Goal: Transaction & Acquisition: Purchase product/service

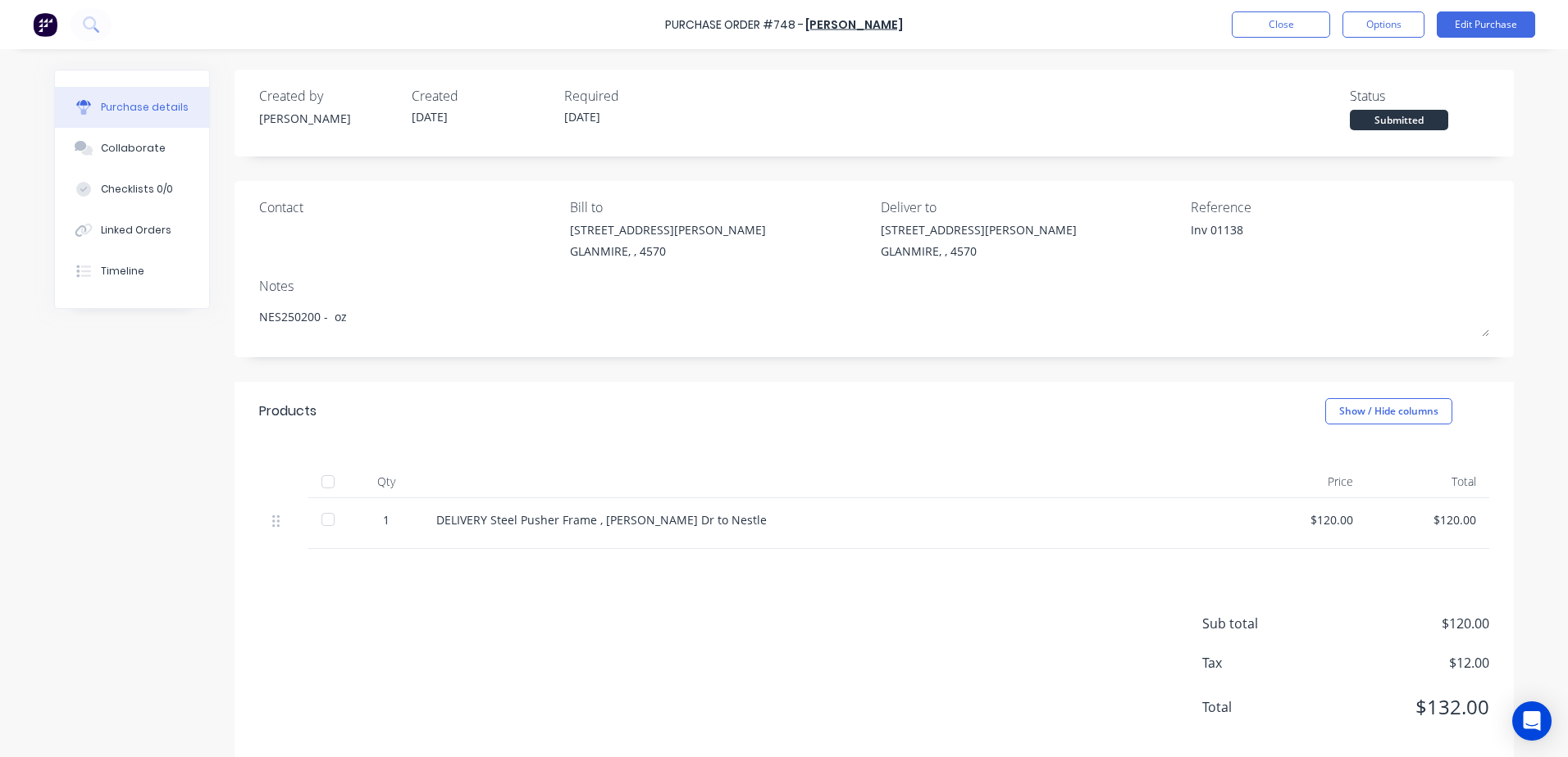
click at [1267, 28] on button "Close" at bounding box center [1281, 25] width 99 height 27
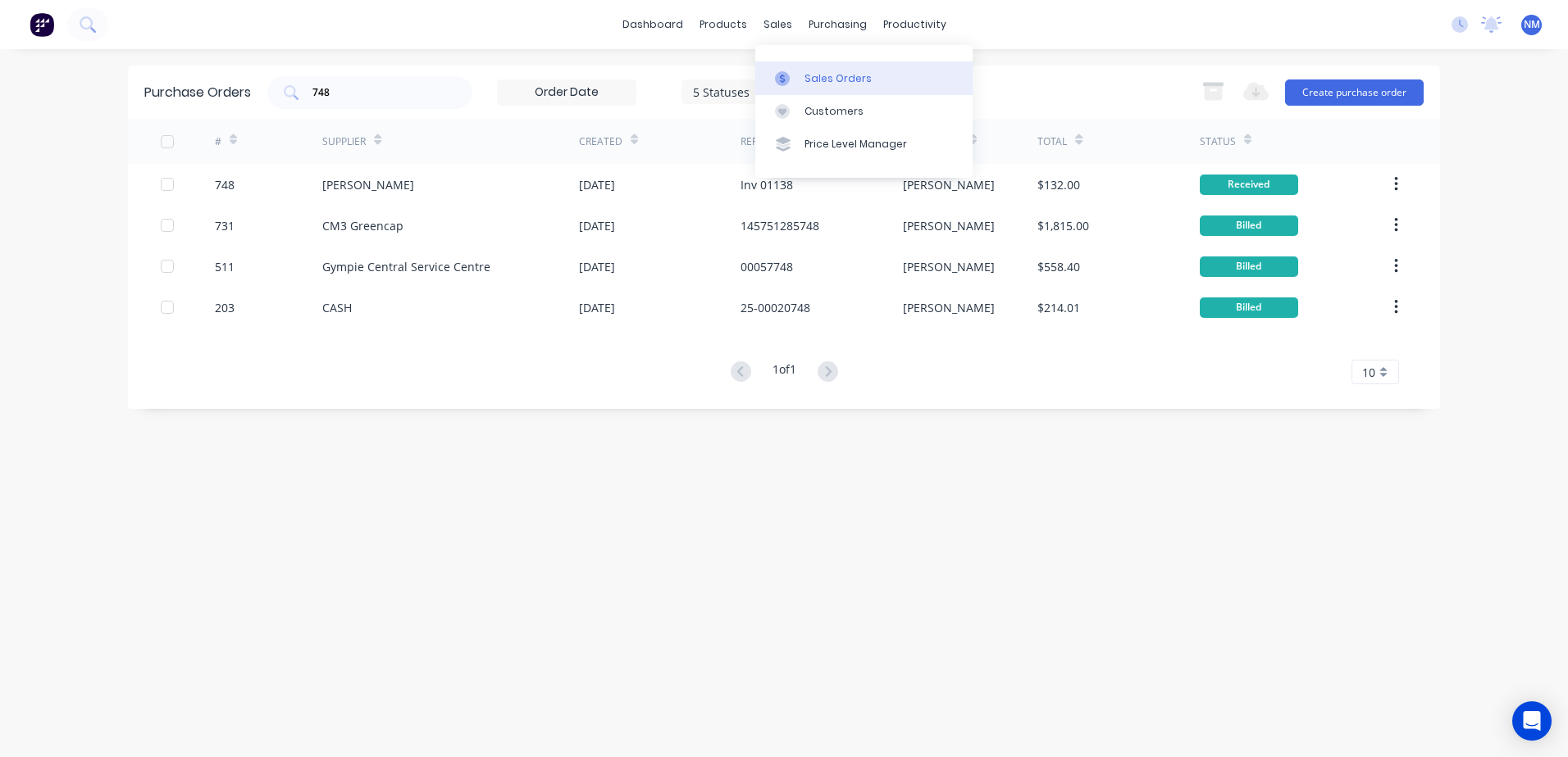
click at [817, 82] on div "Sales Orders" at bounding box center [838, 79] width 67 height 15
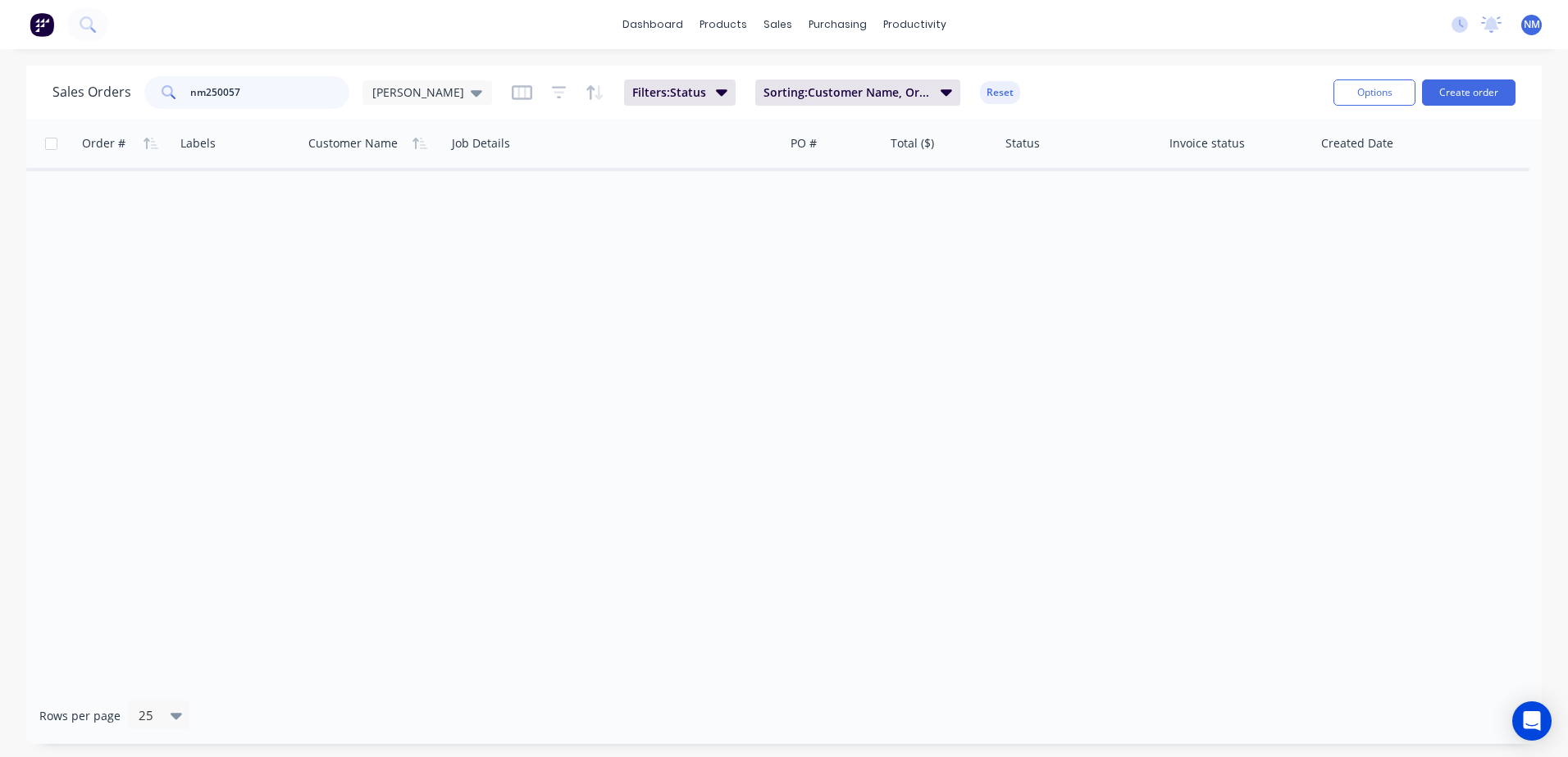
drag, startPoint x: 252, startPoint y: 96, endPoint x: 80, endPoint y: 118, distance: 173.4
click at [80, 118] on div "Sales Orders nm250057 [PERSON_NAME]: Status Sorting: Customer Name, Order # Res…" at bounding box center [784, 92] width 1516 height 53
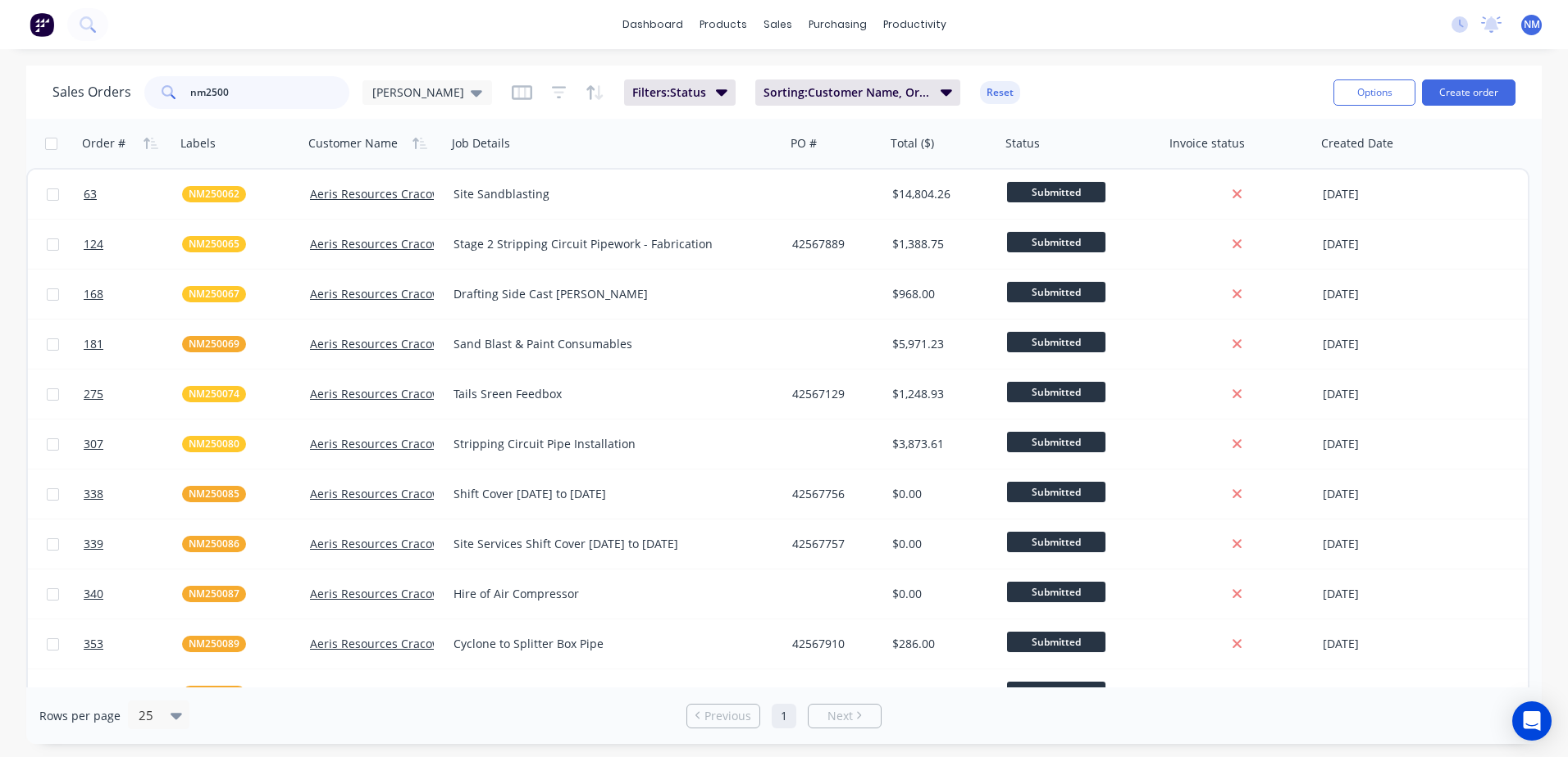
click at [249, 94] on input "nm2500" at bounding box center [270, 92] width 160 height 33
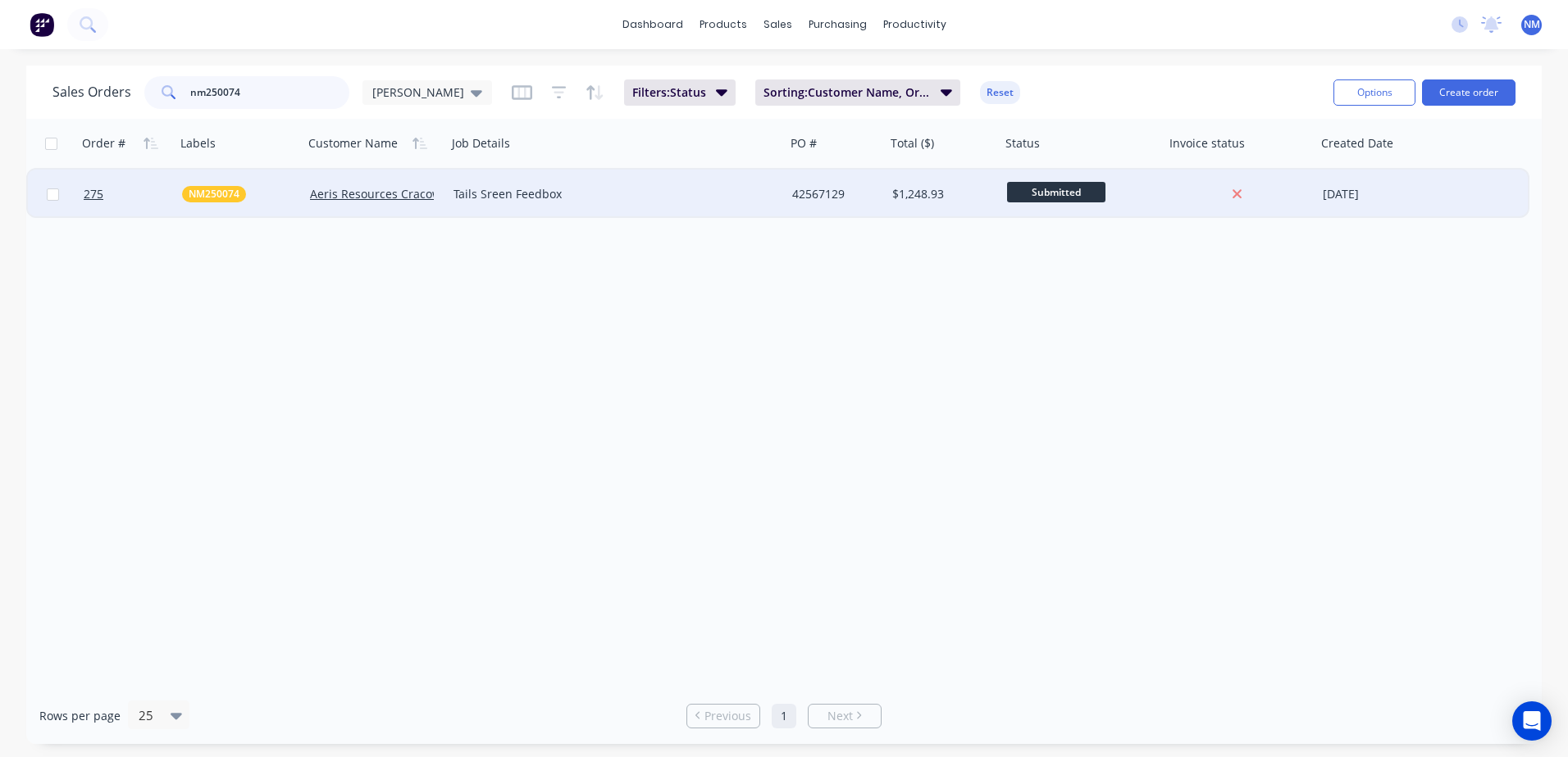
type input "nm250074"
click at [965, 191] on div "$1,248.93" at bounding box center [941, 194] width 97 height 16
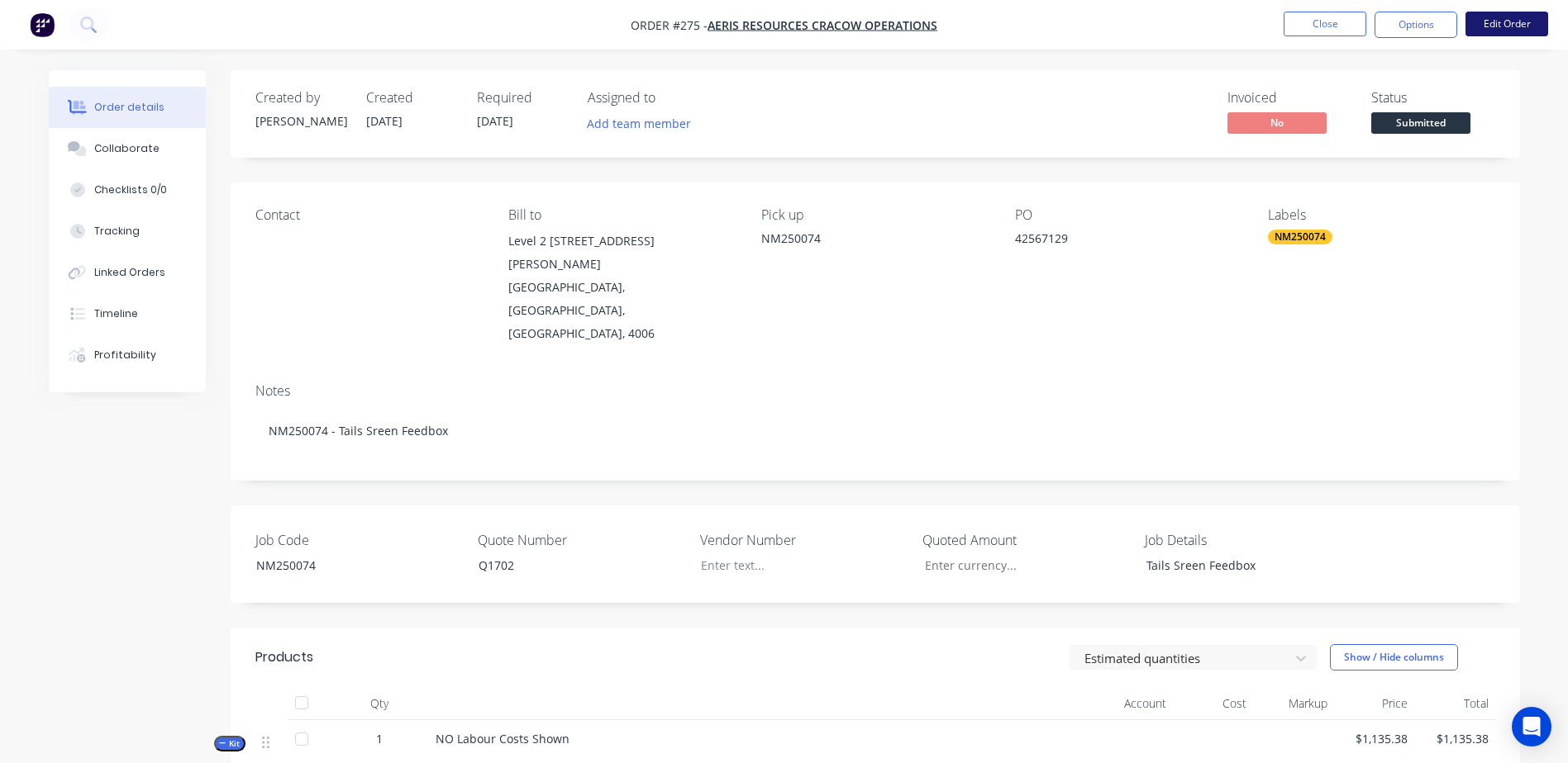
click at [1497, 15] on button "Edit Order" at bounding box center [1507, 24] width 82 height 25
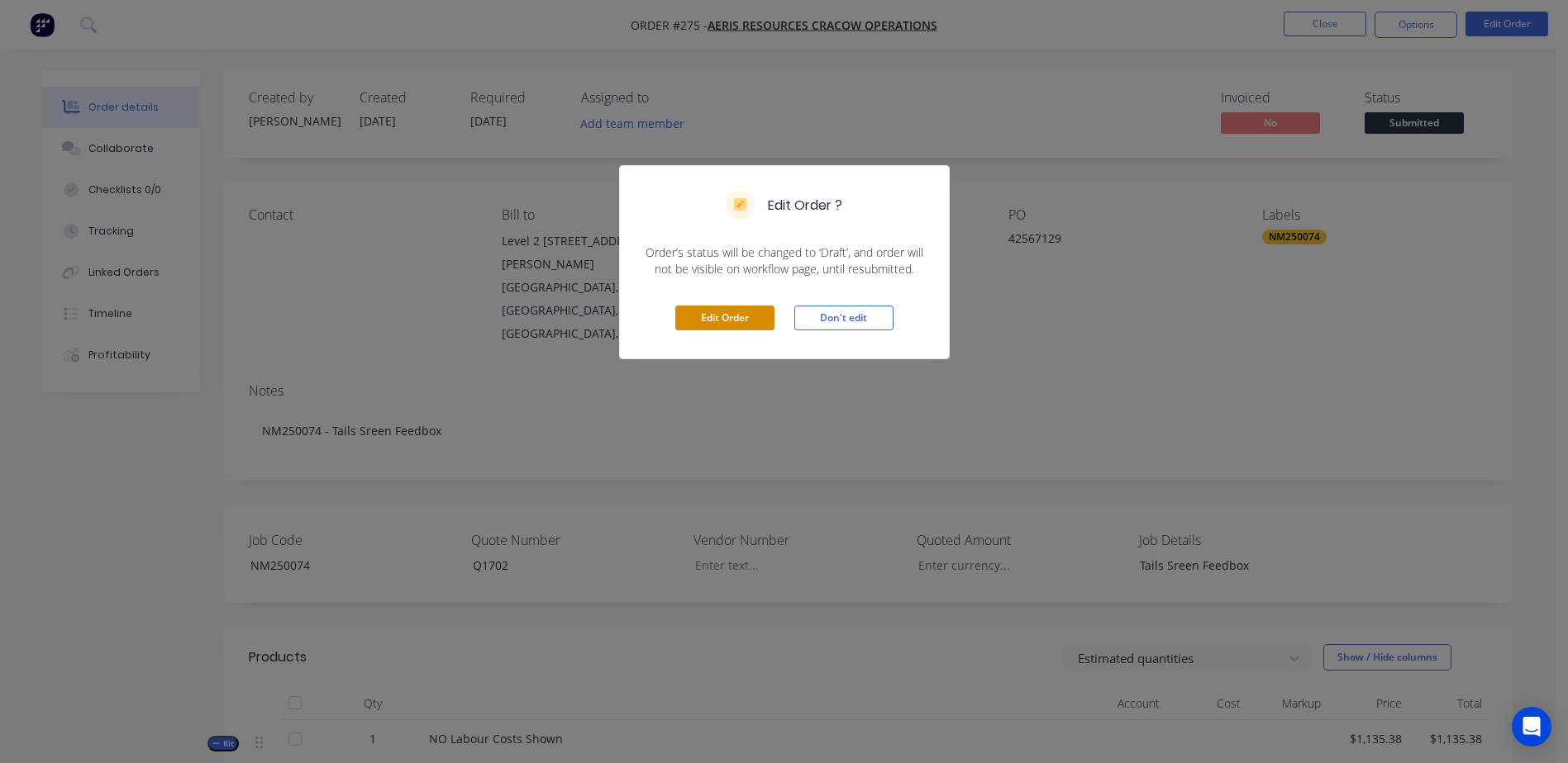
click at [730, 314] on button "Edit Order" at bounding box center [725, 318] width 100 height 25
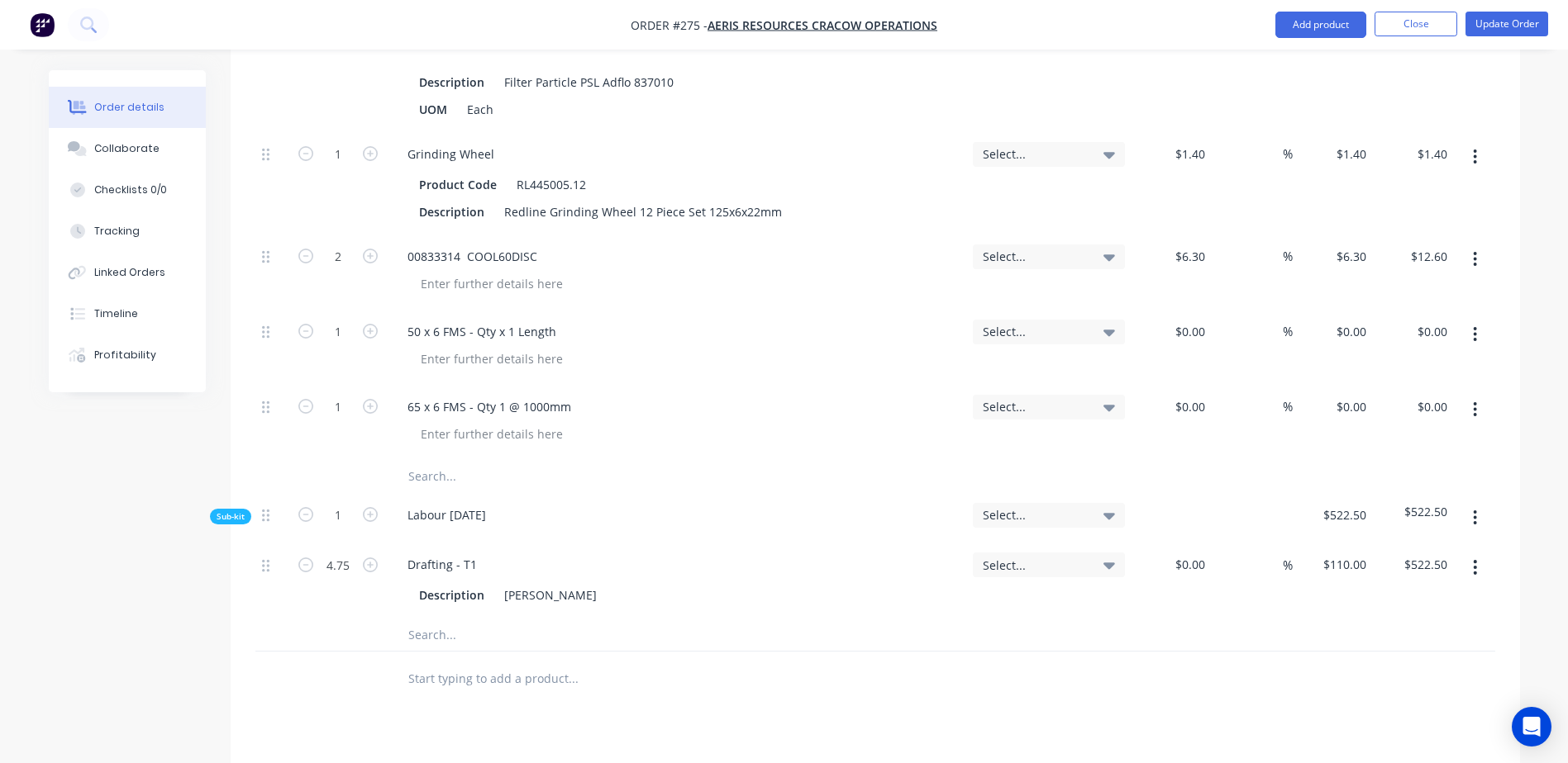
scroll to position [2148, 0]
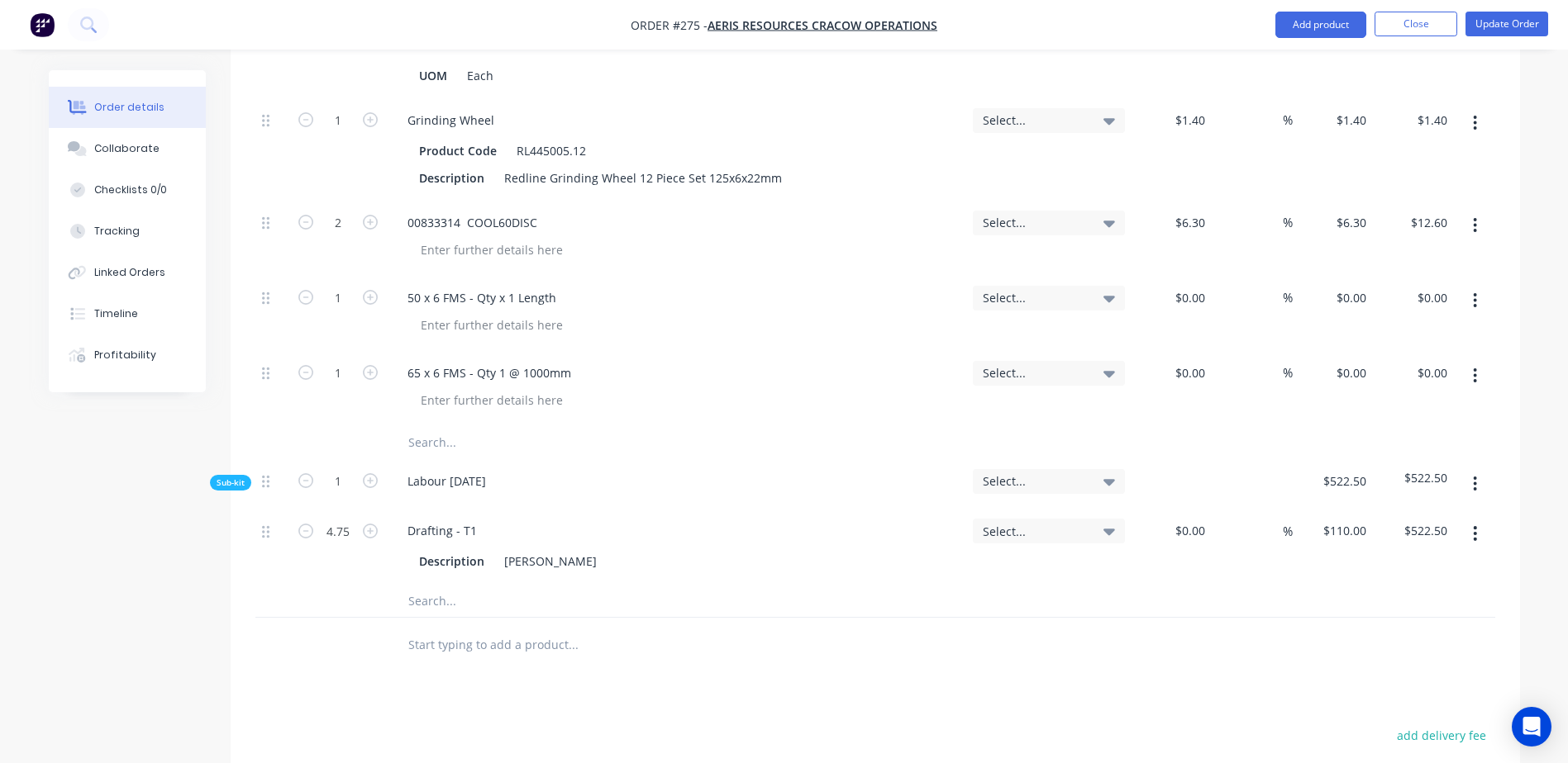
click at [426, 426] on input "text" at bounding box center [573, 442] width 330 height 34
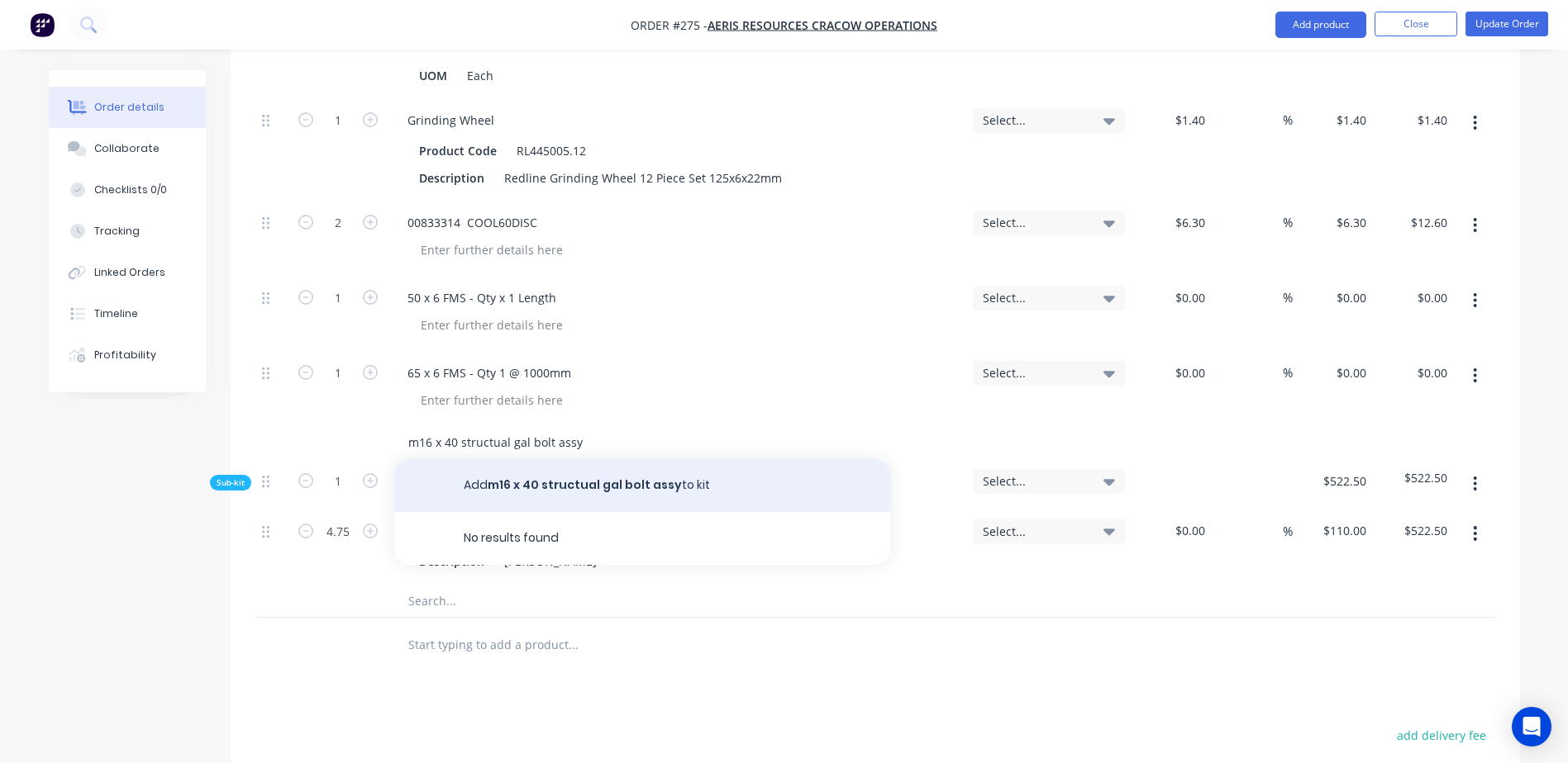
type input "m16 x 40 structual gal bolt assy"
click at [536, 460] on button "Add m16 x 40 structual gal bolt assy to kit" at bounding box center [643, 485] width 496 height 53
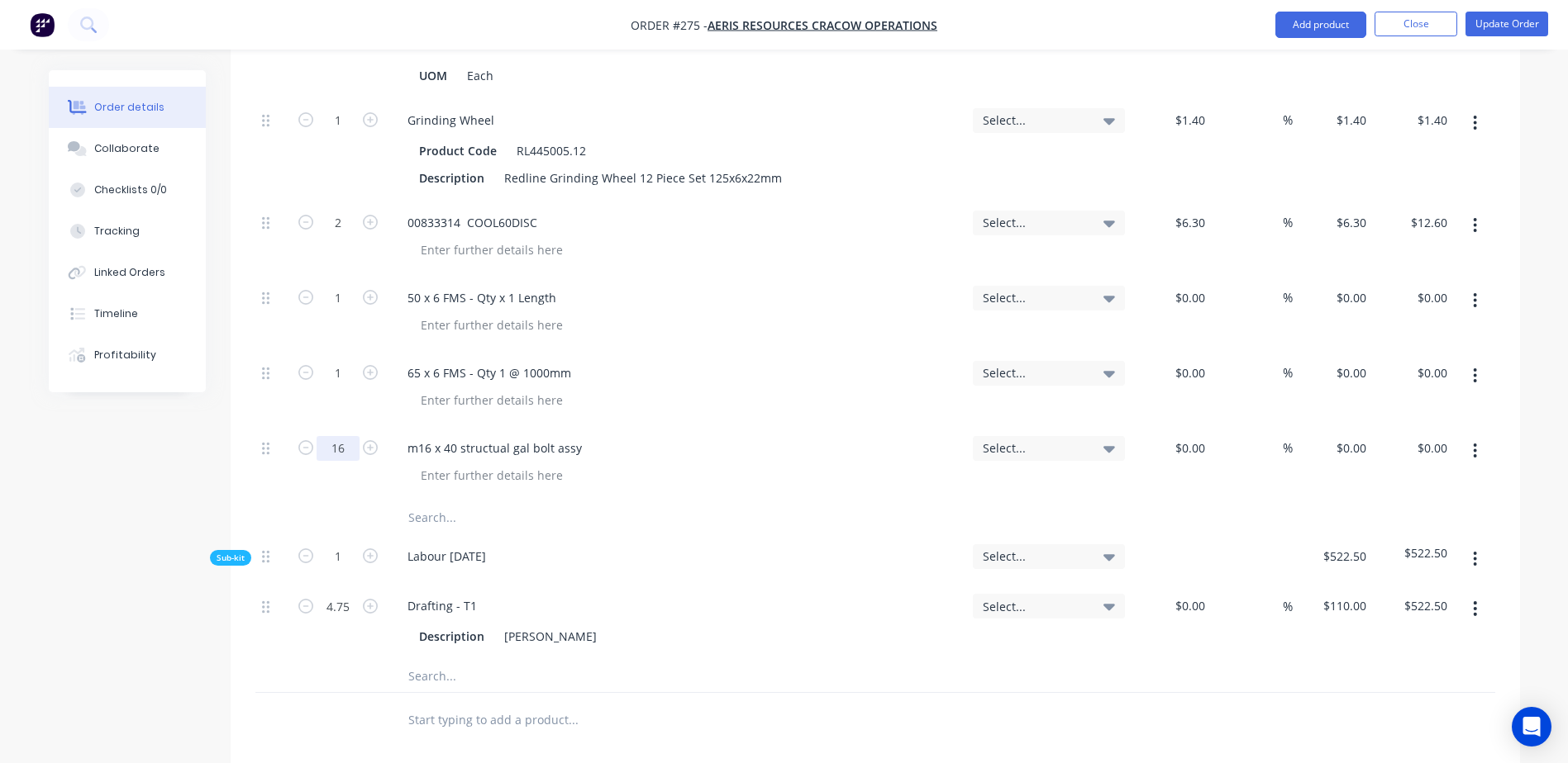
click at [347, 437] on input "16" at bounding box center [338, 449] width 43 height 25
type input "14"
click at [1535, 21] on button "Update Order" at bounding box center [1507, 24] width 82 height 25
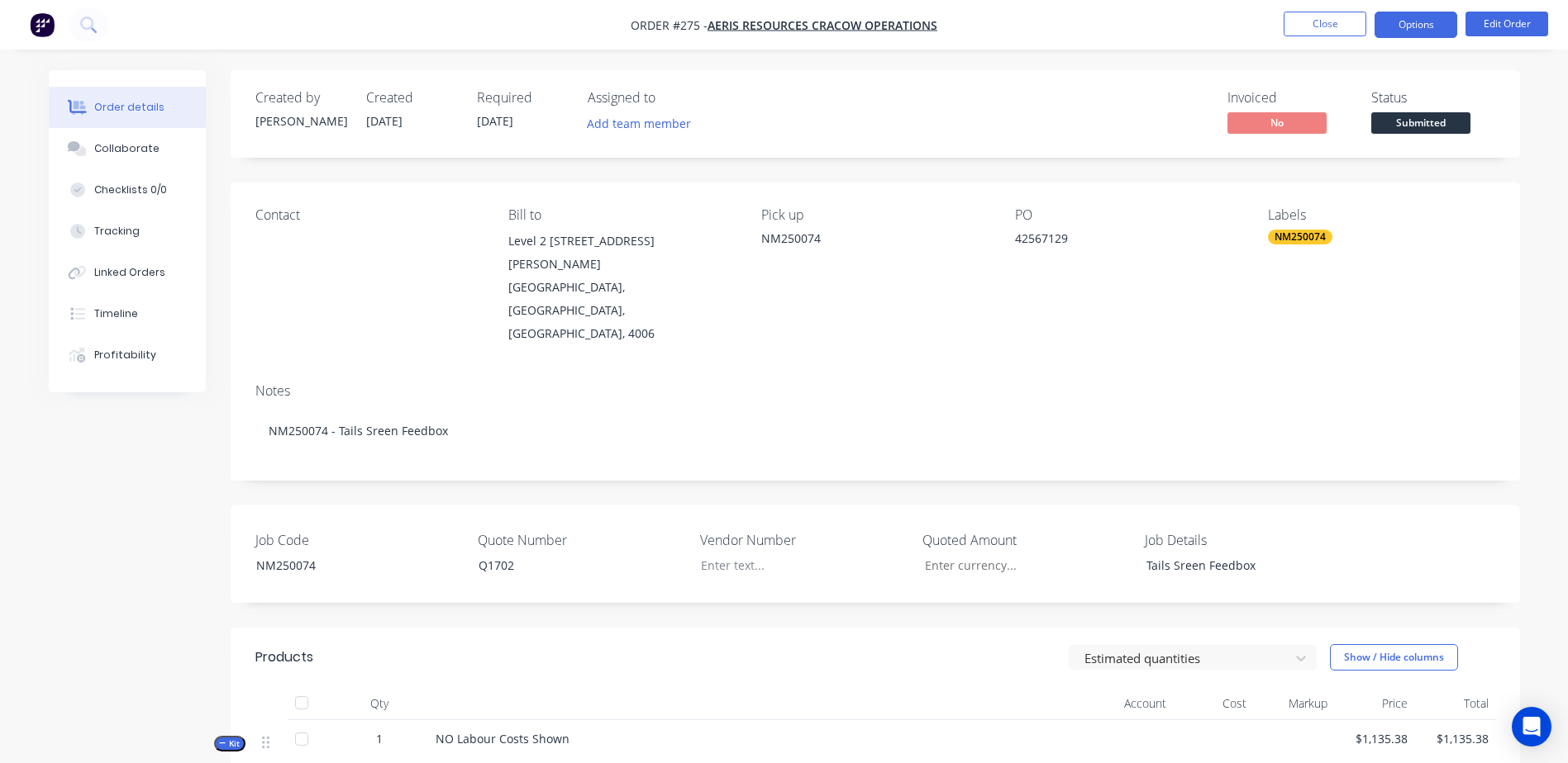
click at [1438, 22] on button "Options" at bounding box center [1416, 25] width 82 height 27
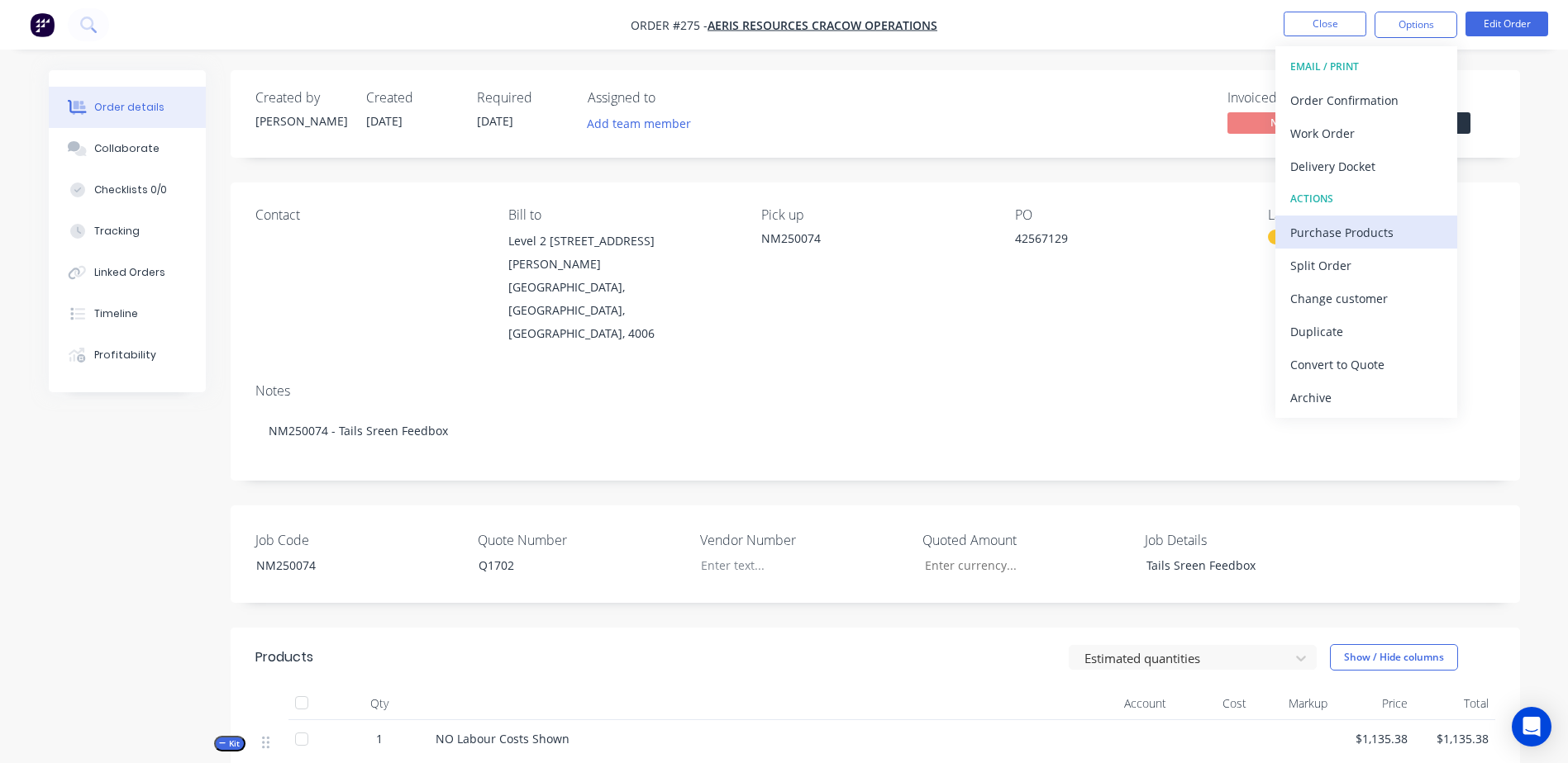
click at [1392, 227] on div "Purchase Products" at bounding box center [1366, 232] width 152 height 24
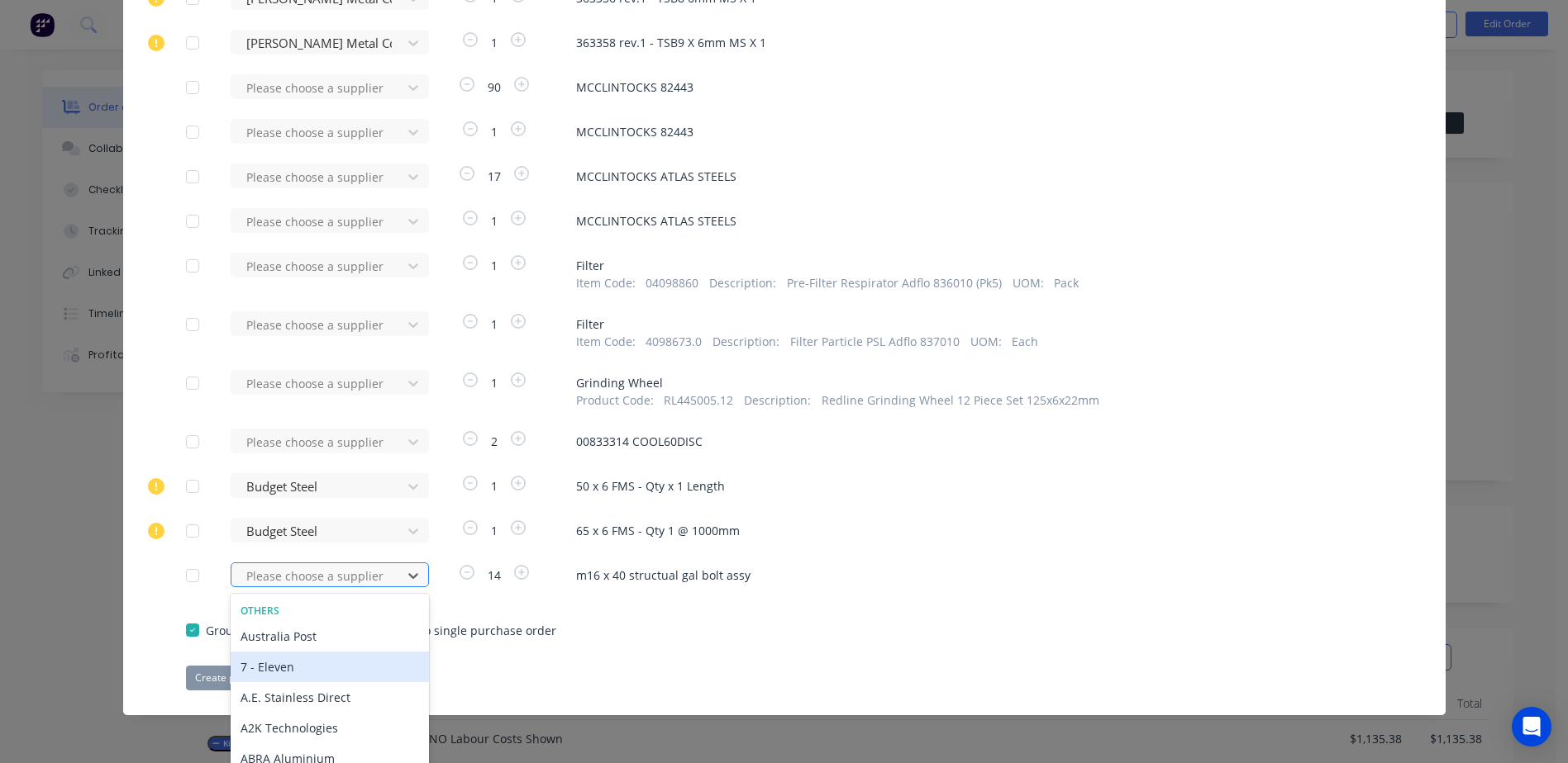
scroll to position [734, 0]
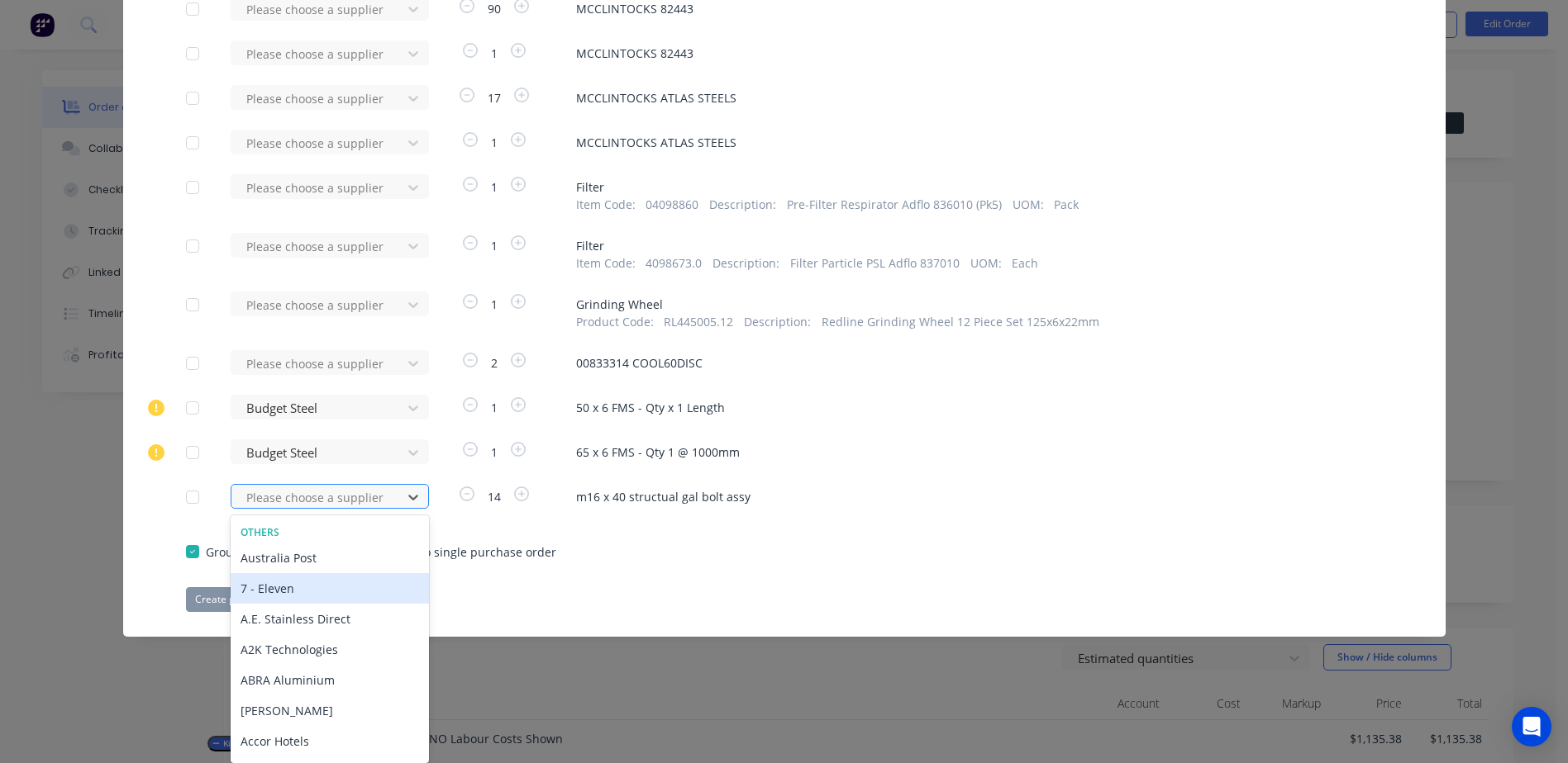
click at [275, 509] on div "470 results available. Use Up and Down to choose options, press Enter to select…" at bounding box center [322, 497] width 182 height 25
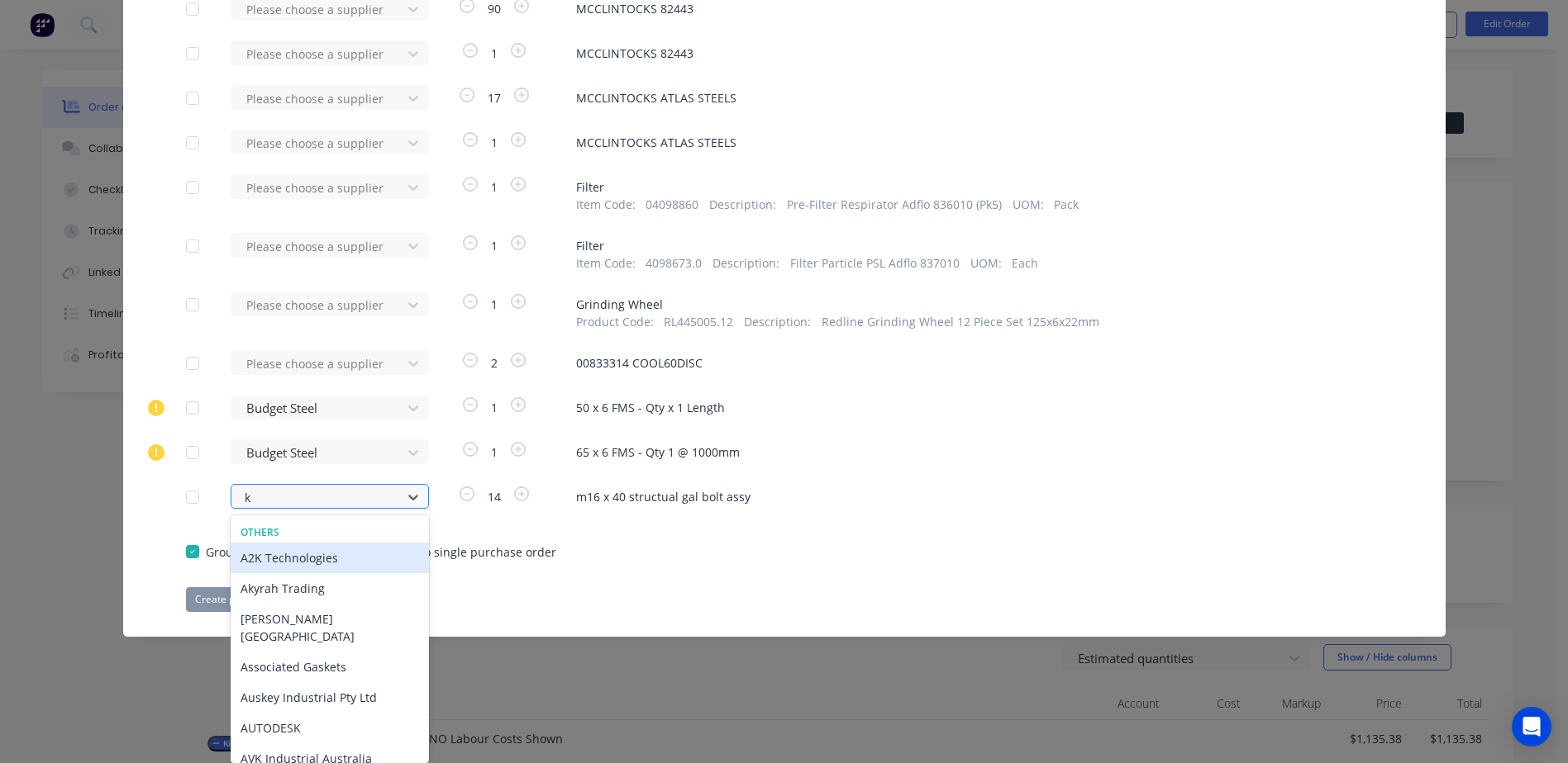
type input "kj"
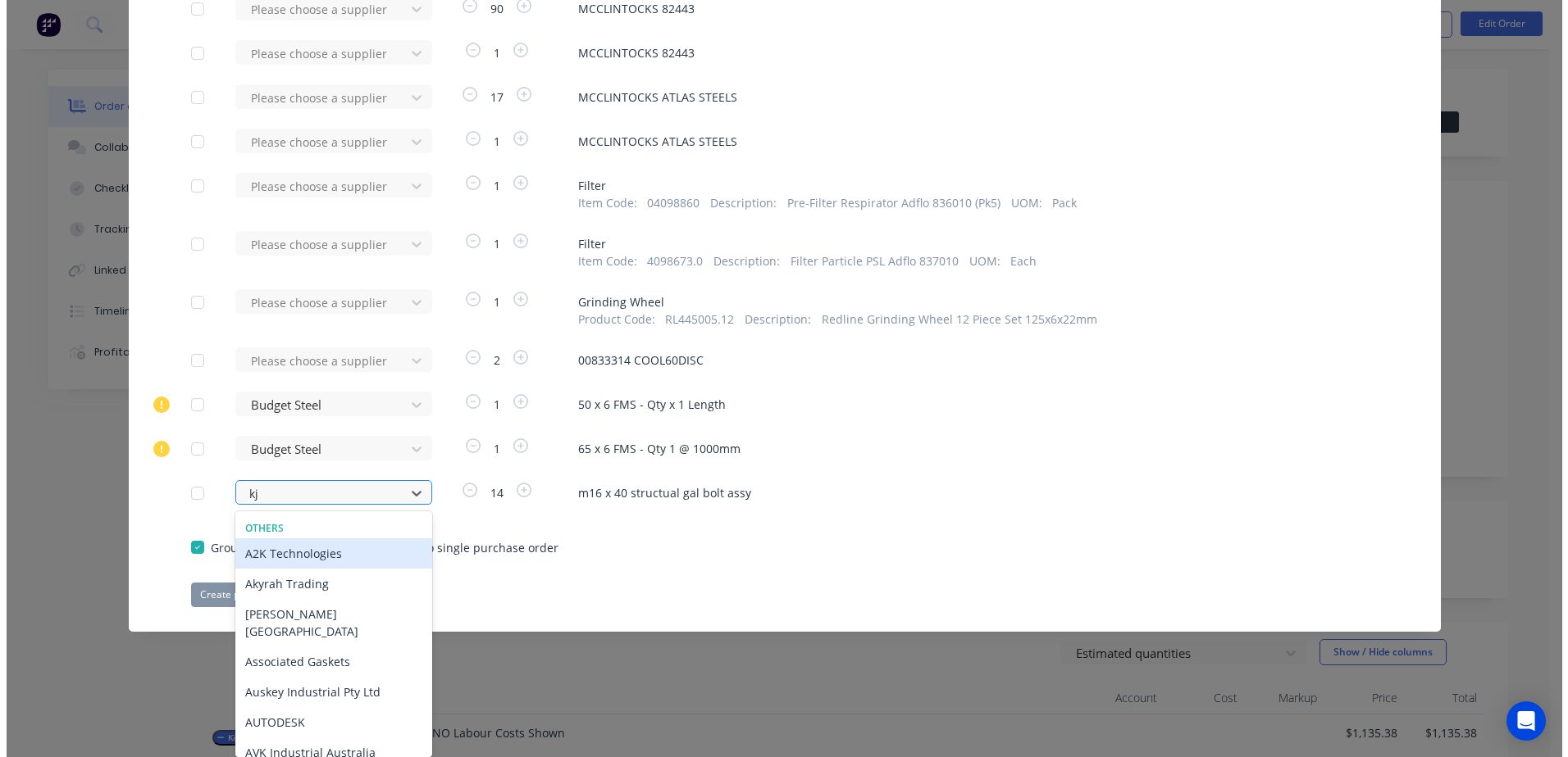
scroll to position [651, 0]
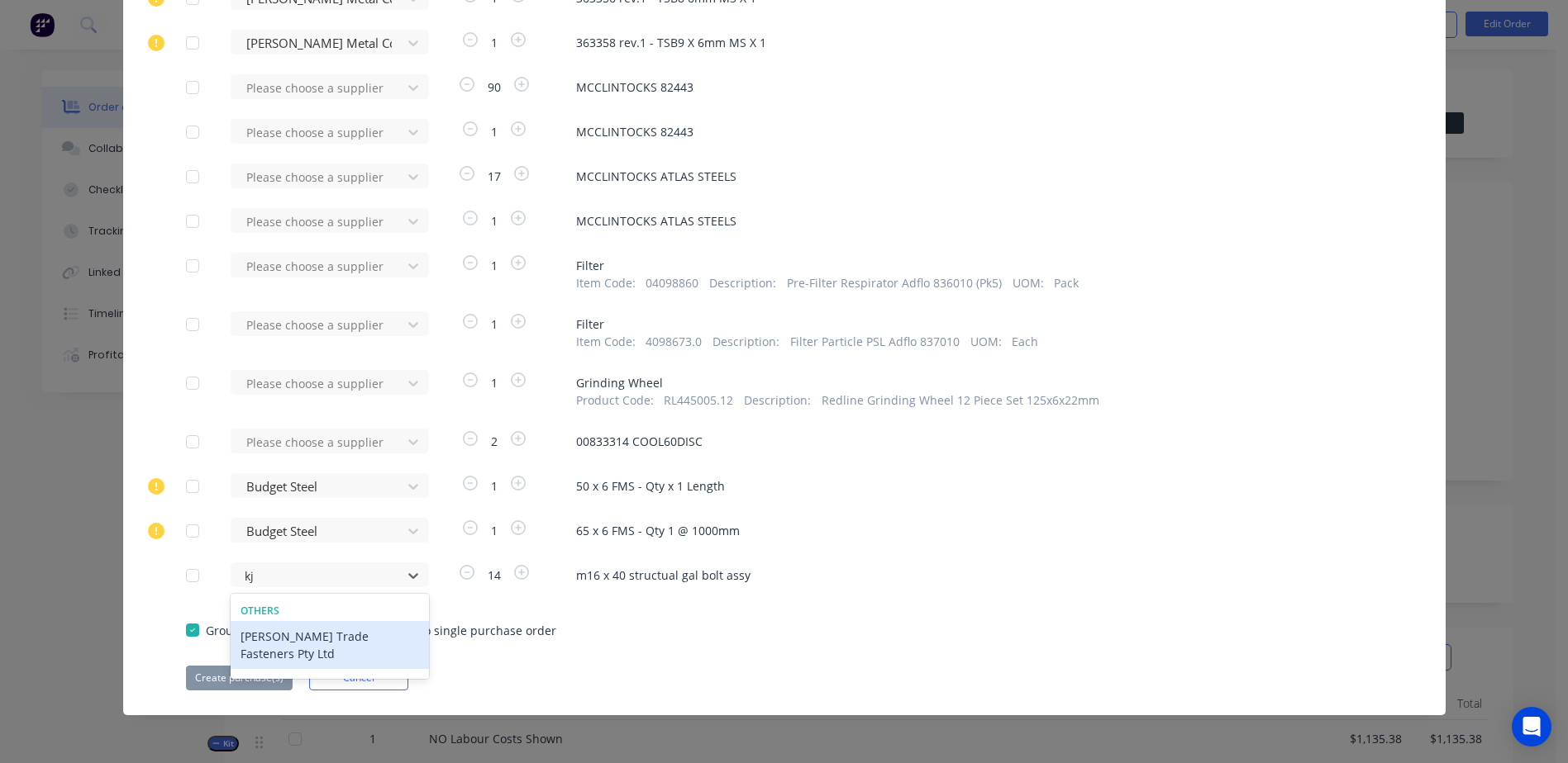
click at [305, 640] on div "[PERSON_NAME] Trade Fasteners Pty Ltd" at bounding box center [330, 645] width 198 height 48
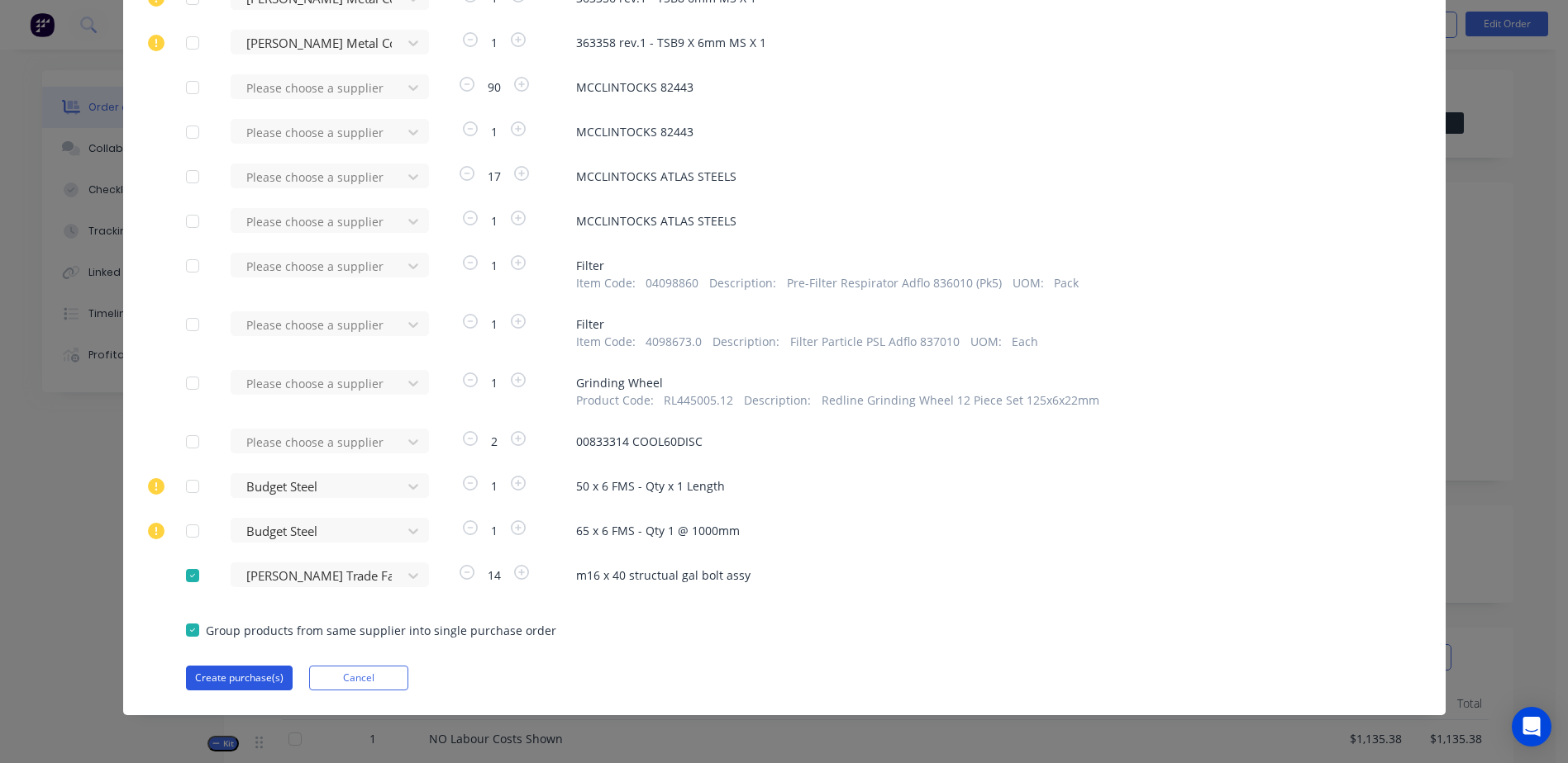
click at [220, 679] on button "Create purchase(s)" at bounding box center [239, 679] width 106 height 25
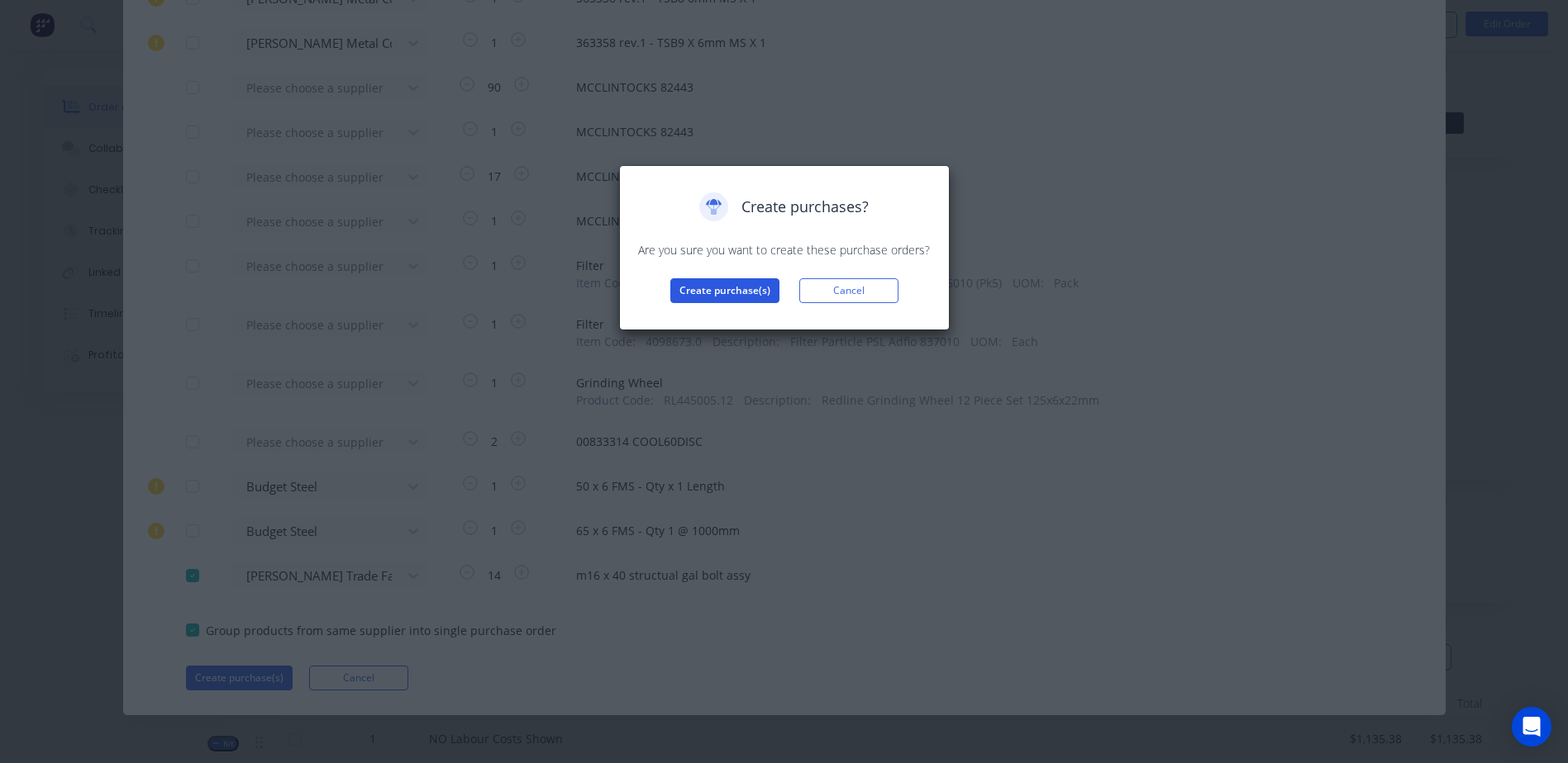
click at [698, 285] on button "Create purchase(s)" at bounding box center [725, 291] width 109 height 25
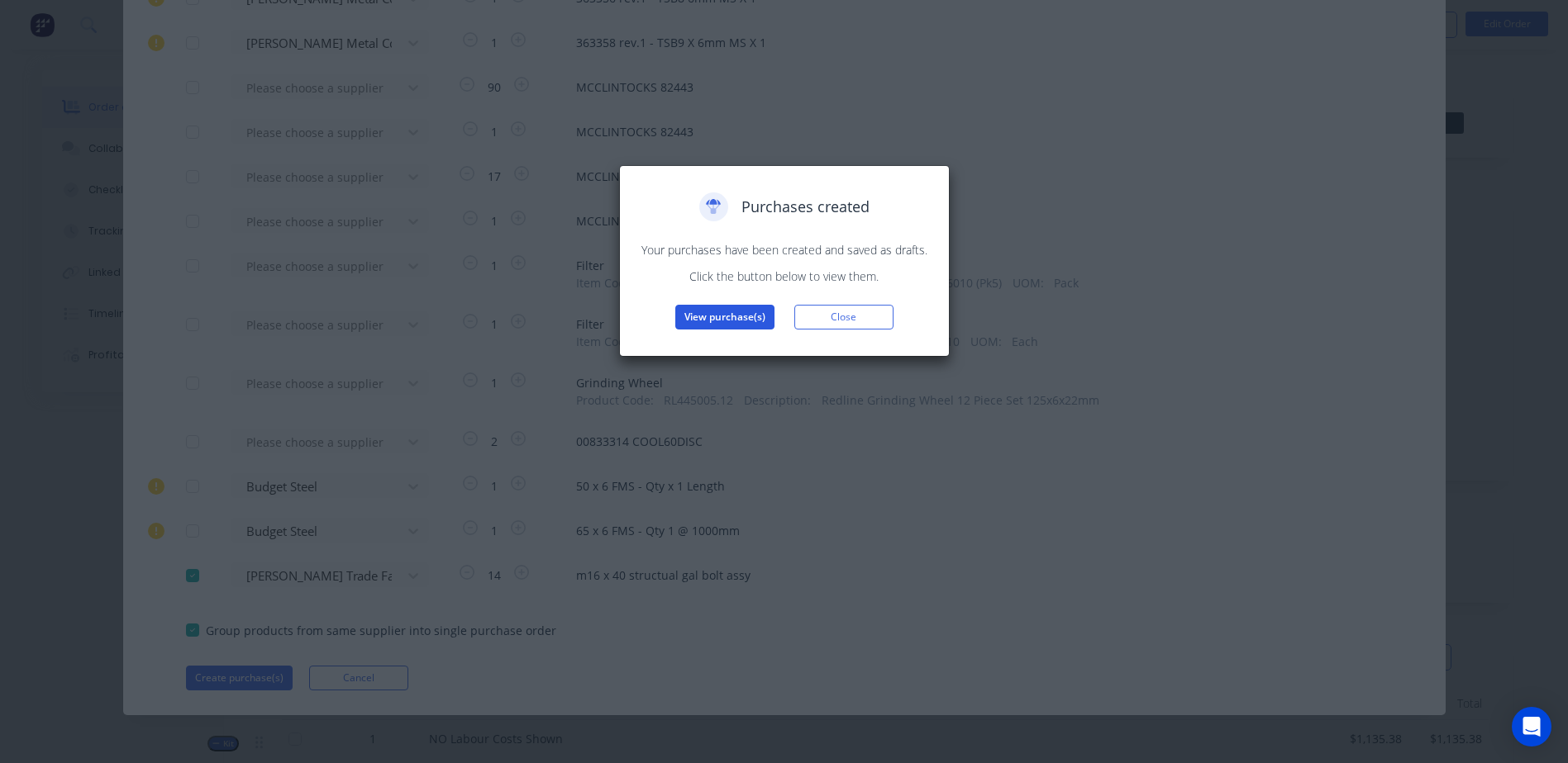
click at [716, 312] on button "View purchase(s)" at bounding box center [725, 317] width 100 height 25
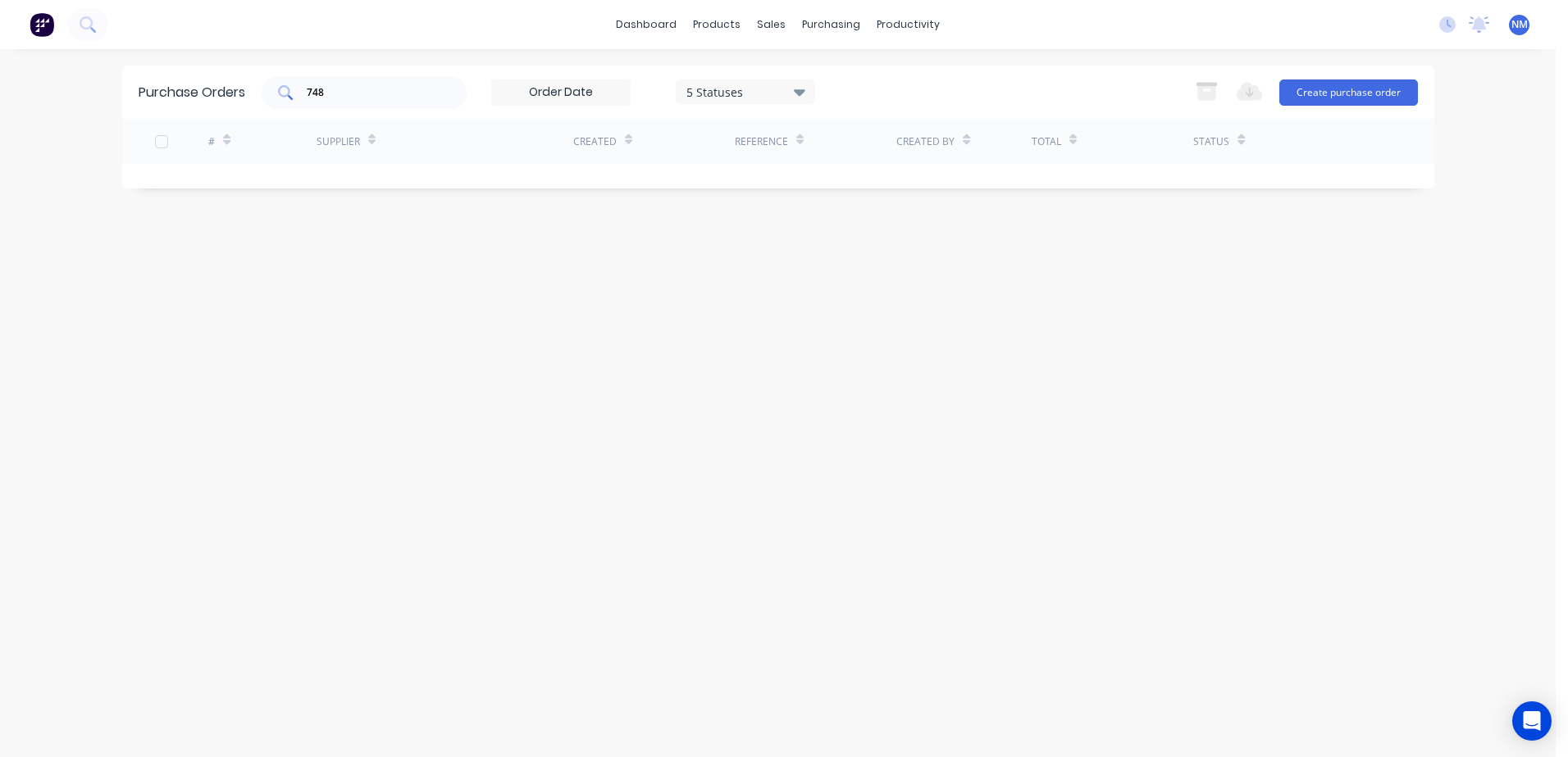
drag, startPoint x: 309, startPoint y: 93, endPoint x: 283, endPoint y: 93, distance: 26.0
click at [283, 93] on div "748" at bounding box center [364, 92] width 205 height 33
click at [347, 101] on div "748" at bounding box center [364, 92] width 205 height 33
click at [358, 104] on div "748" at bounding box center [364, 92] width 205 height 33
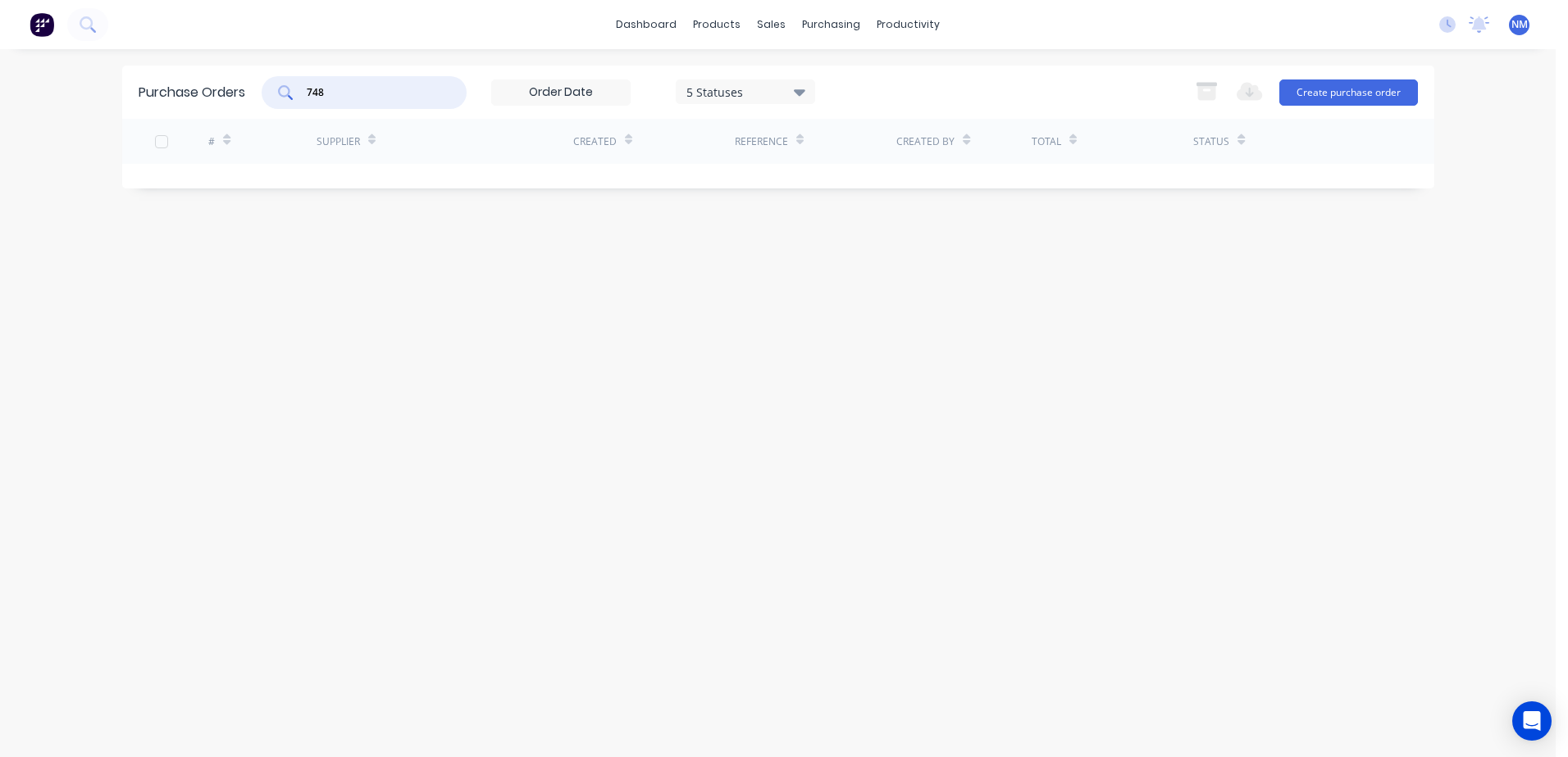
click at [371, 99] on input "748" at bounding box center [373, 92] width 136 height 16
type input "7"
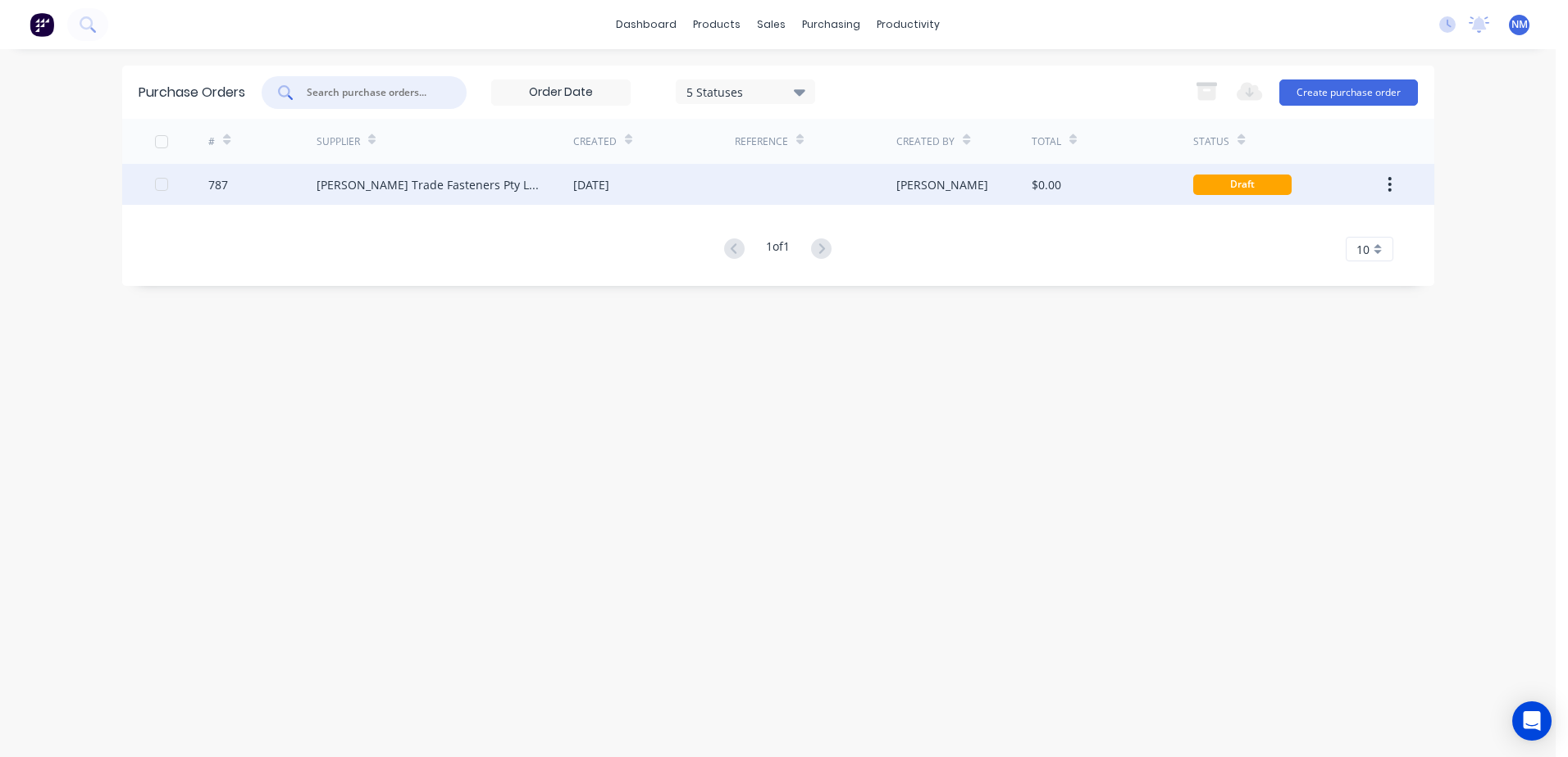
click at [1130, 180] on div "$0.00" at bounding box center [1113, 184] width 162 height 41
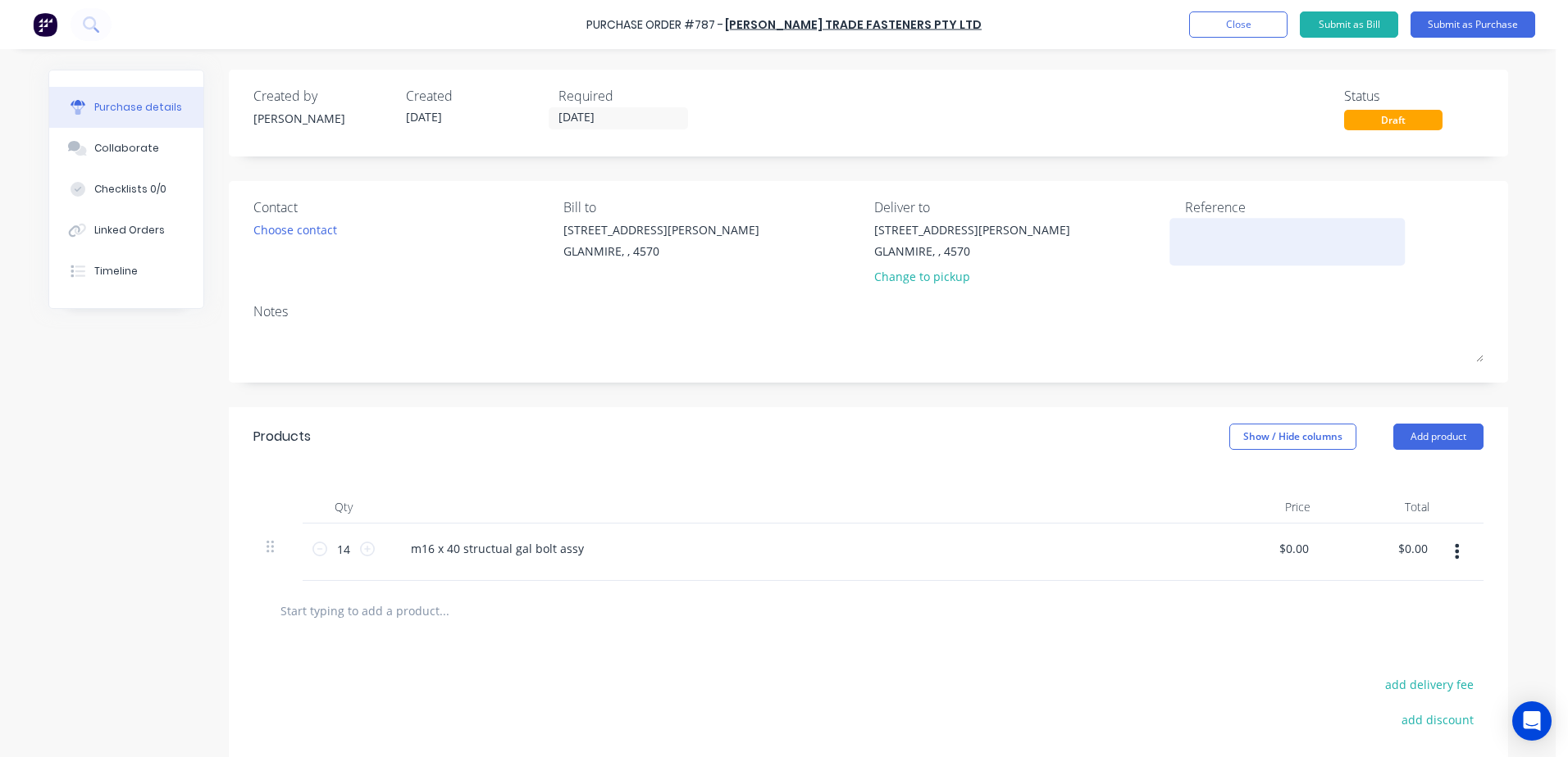
click at [1191, 235] on textarea at bounding box center [1288, 239] width 205 height 37
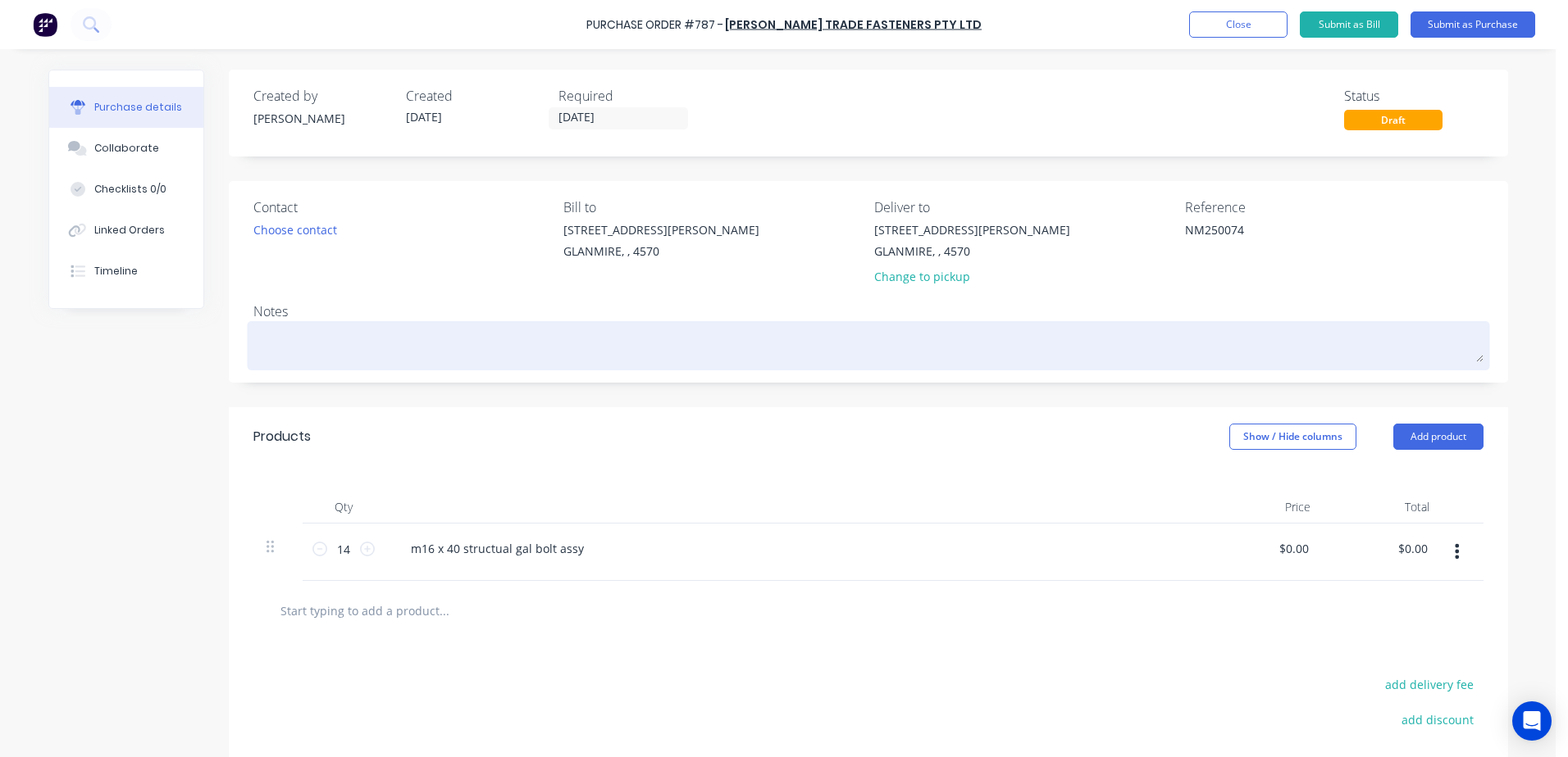
type textarea "NM250074"
type textarea "x"
type textarea "NM250074"
click at [272, 333] on textarea at bounding box center [869, 344] width 1231 height 37
type textarea "x"
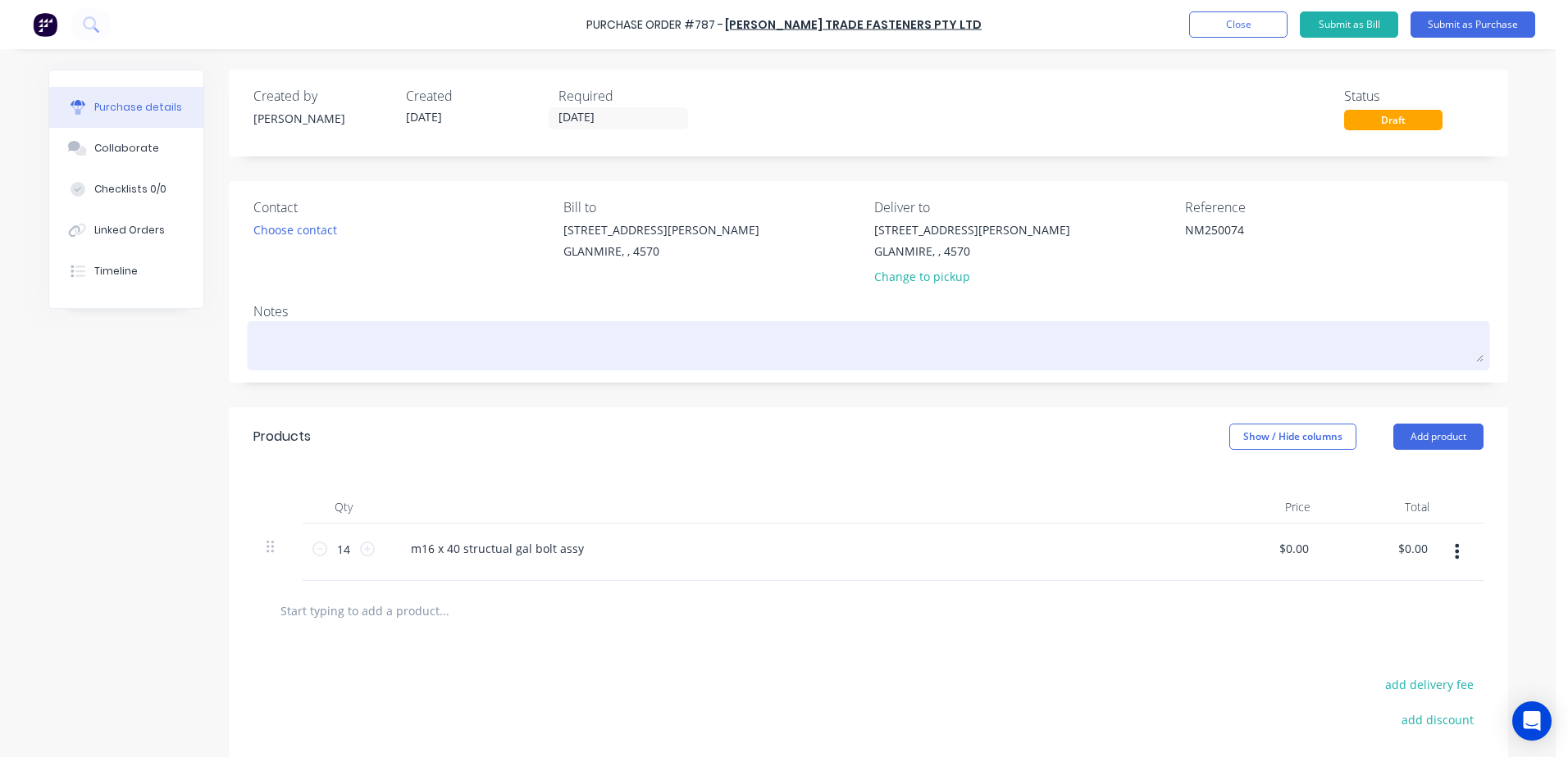
type textarea "N"
type textarea "x"
type textarea "NM"
type textarea "x"
type textarea "NM2"
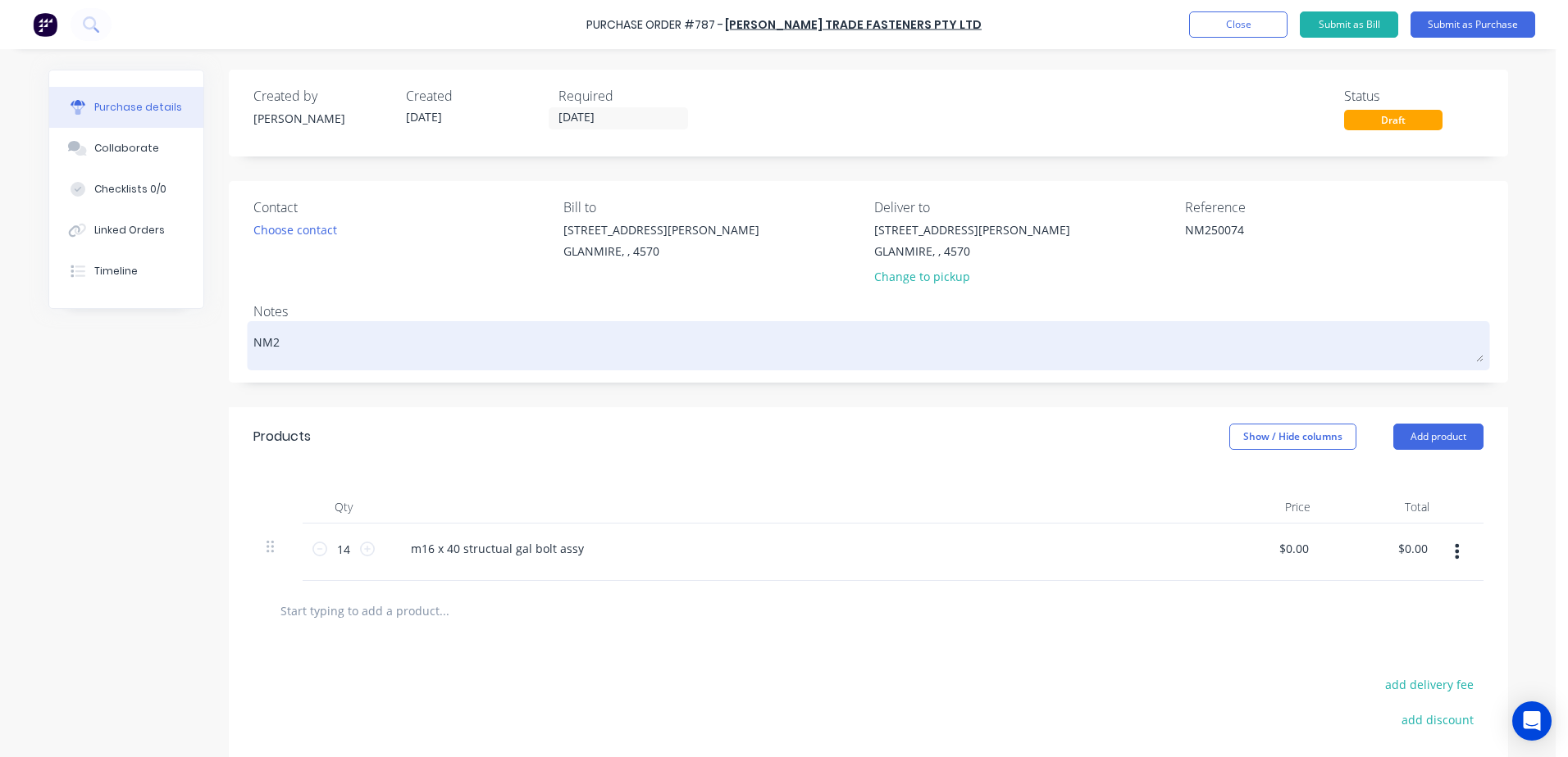
type textarea "x"
type textarea "NM25"
type textarea "x"
type textarea "NM250"
type textarea "x"
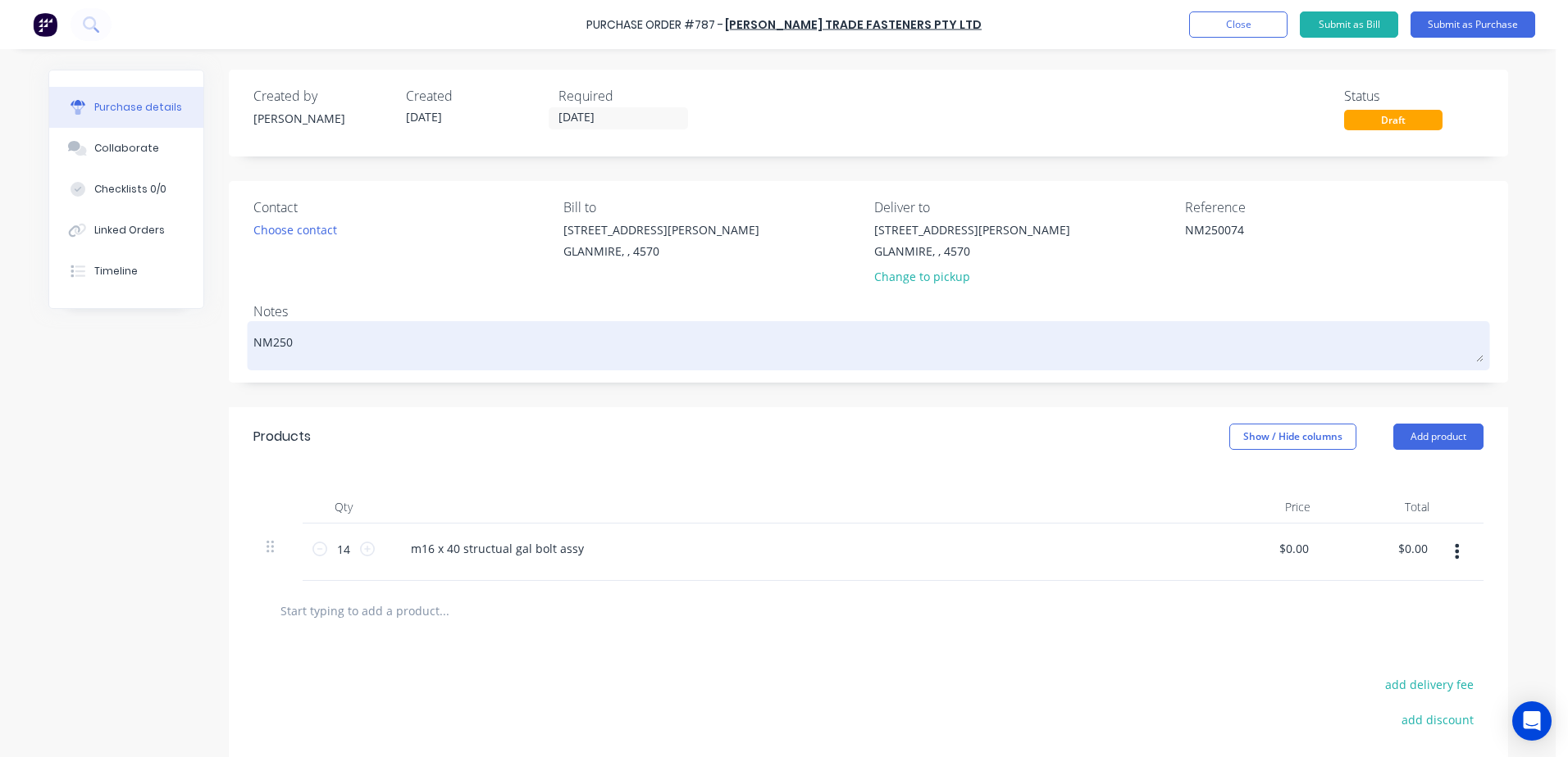
type textarea "NM2500"
type textarea "x"
type textarea "NM25007"
type textarea "x"
type textarea "NM250074"
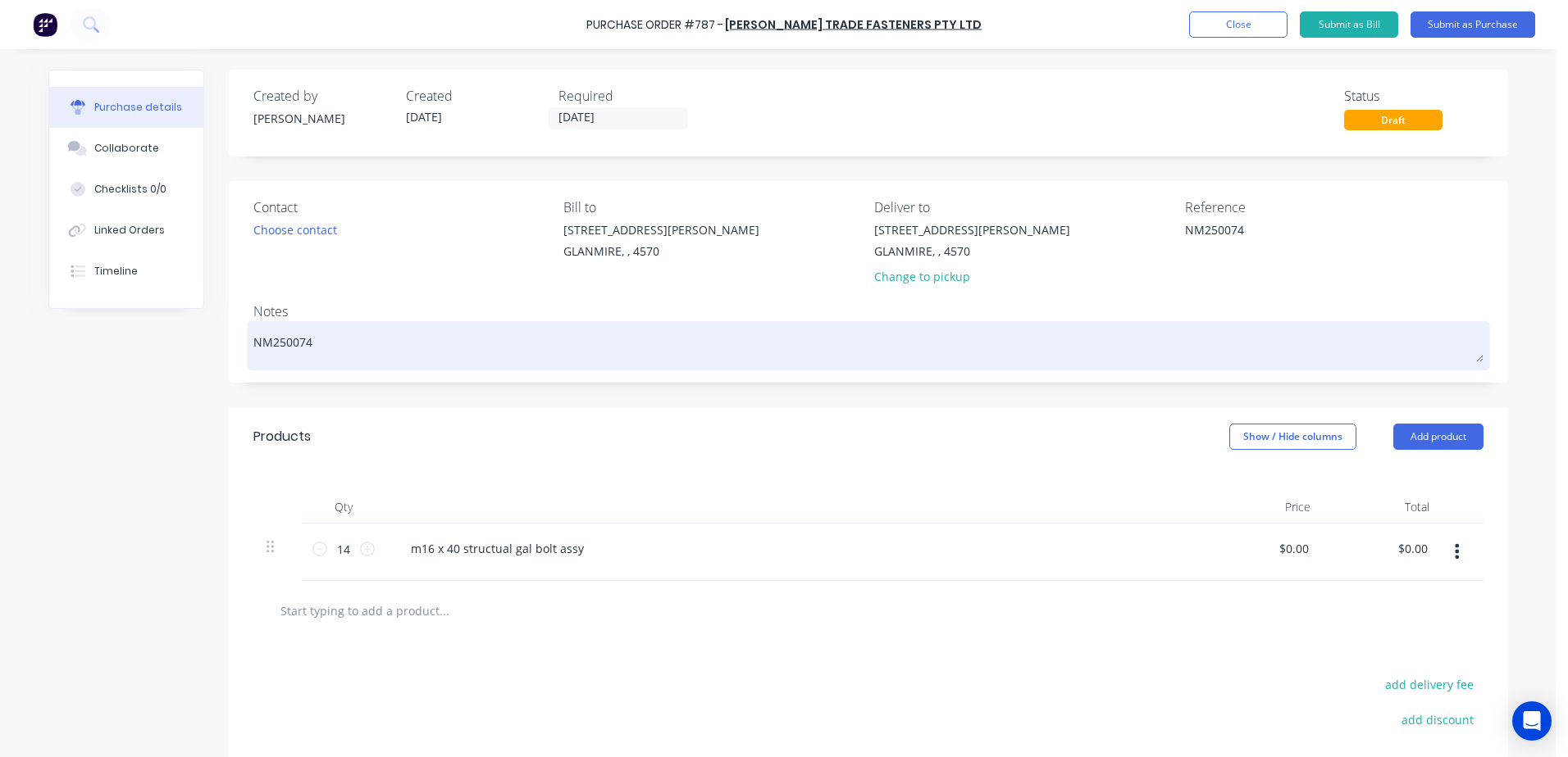
type textarea "x"
type textarea "NM250074"
type textarea "x"
type textarea "NM250074 -"
type textarea "x"
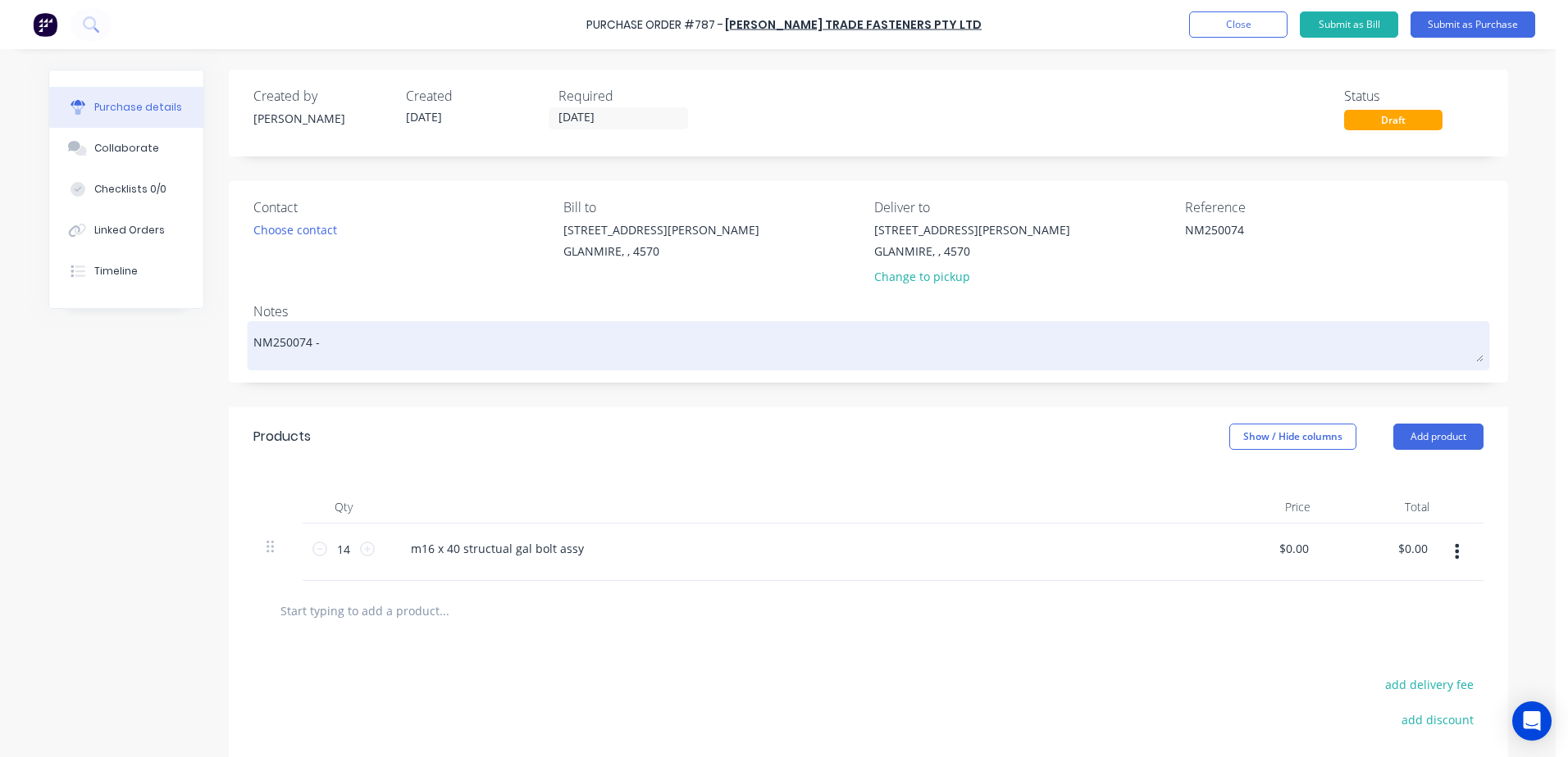
type textarea "NM250074 -"
type textarea "x"
type textarea "NM250074 -"
type textarea "x"
type textarea "NM250074 - G"
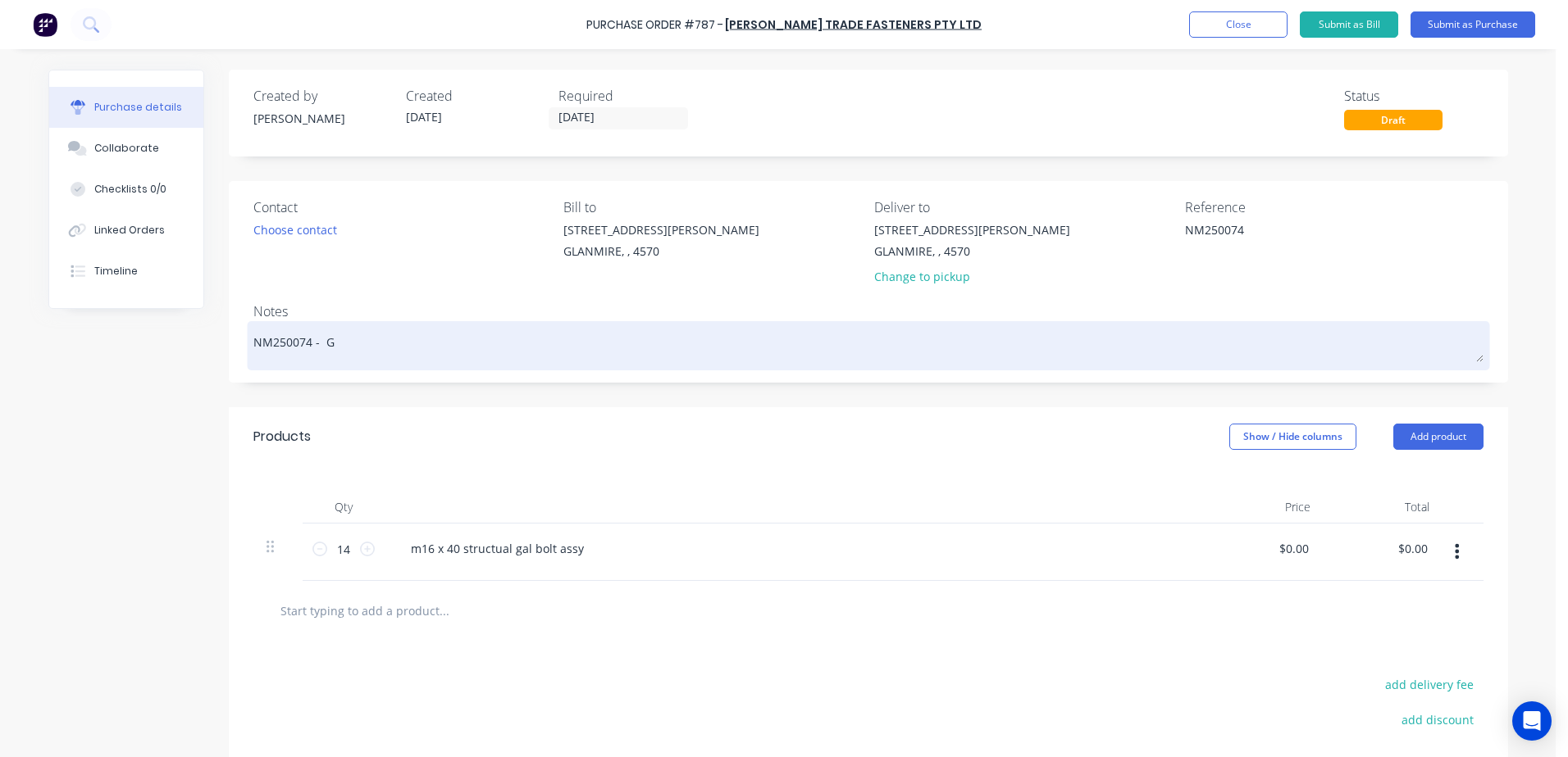
type textarea "x"
type textarea "NM250074 - GR"
type textarea "x"
type textarea "NM250074 - GRE"
type textarea "x"
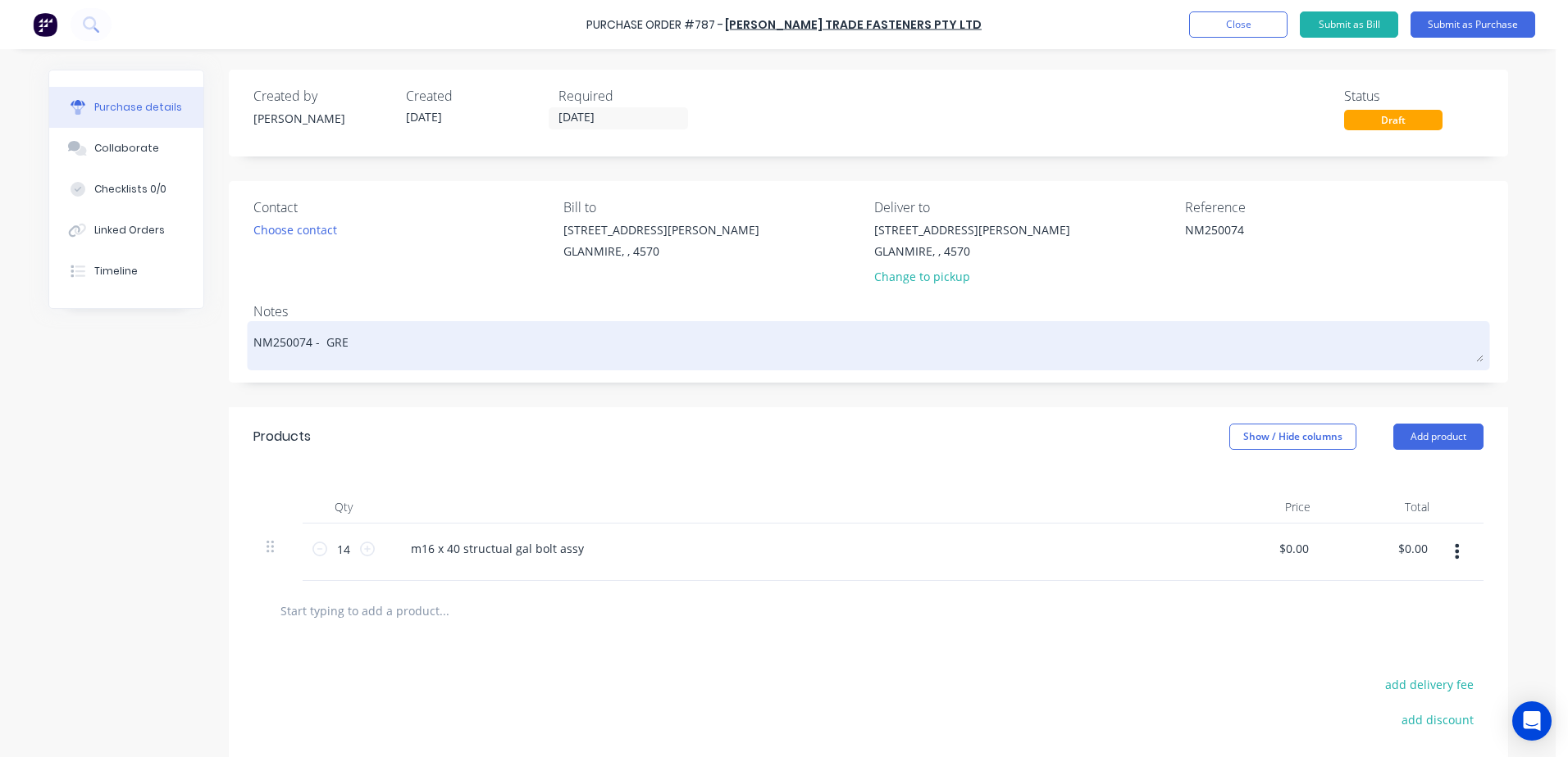
type textarea "NM250074 - GR"
type textarea "x"
type textarea "NM250074 - G"
type textarea "x"
type textarea "NM250074 -"
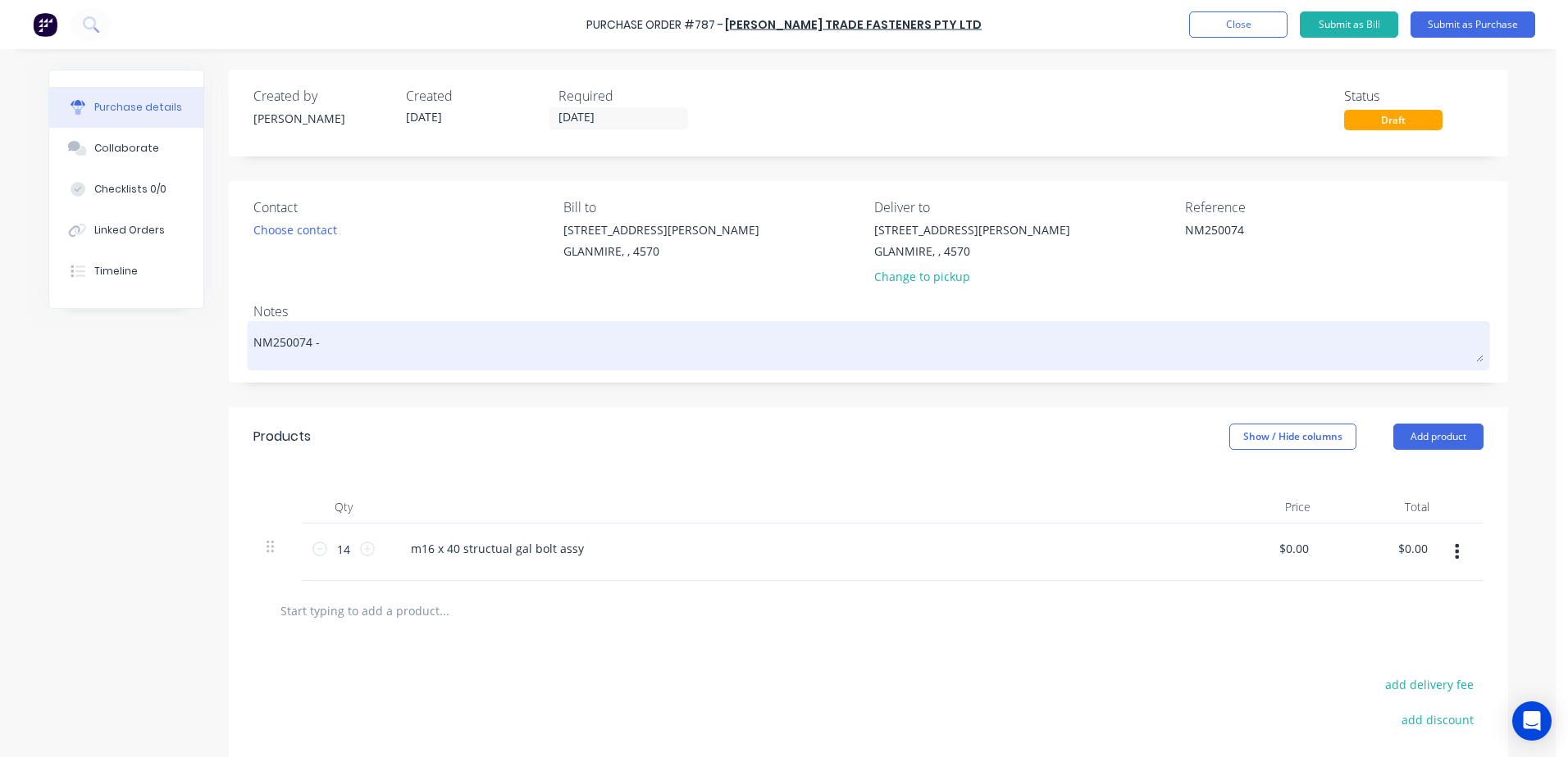
type textarea "x"
type textarea "NM250074 - g"
type textarea "x"
type textarea "NM250074 - gr"
type textarea "x"
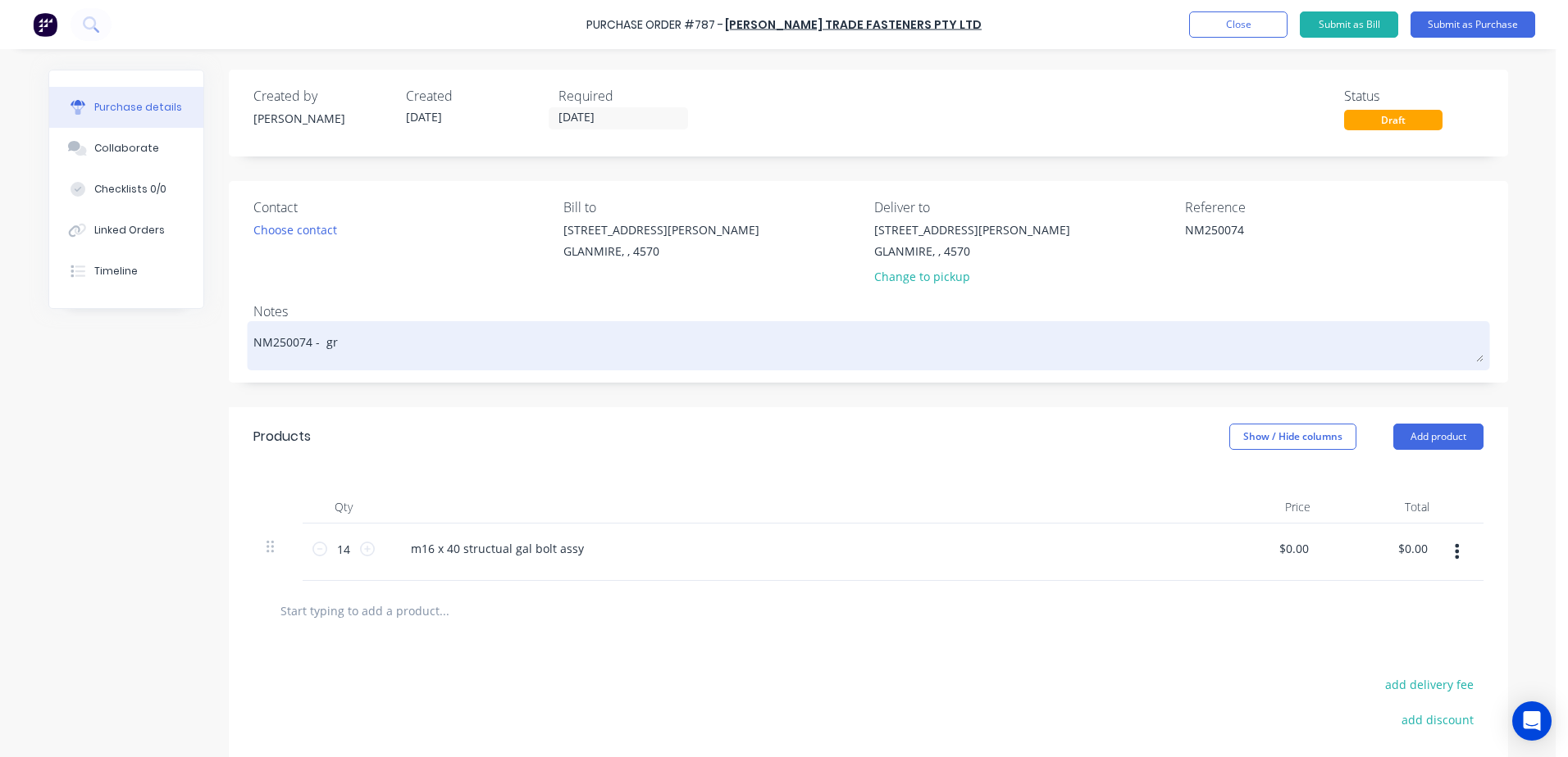
type textarea "NM250074 - gre"
type textarea "x"
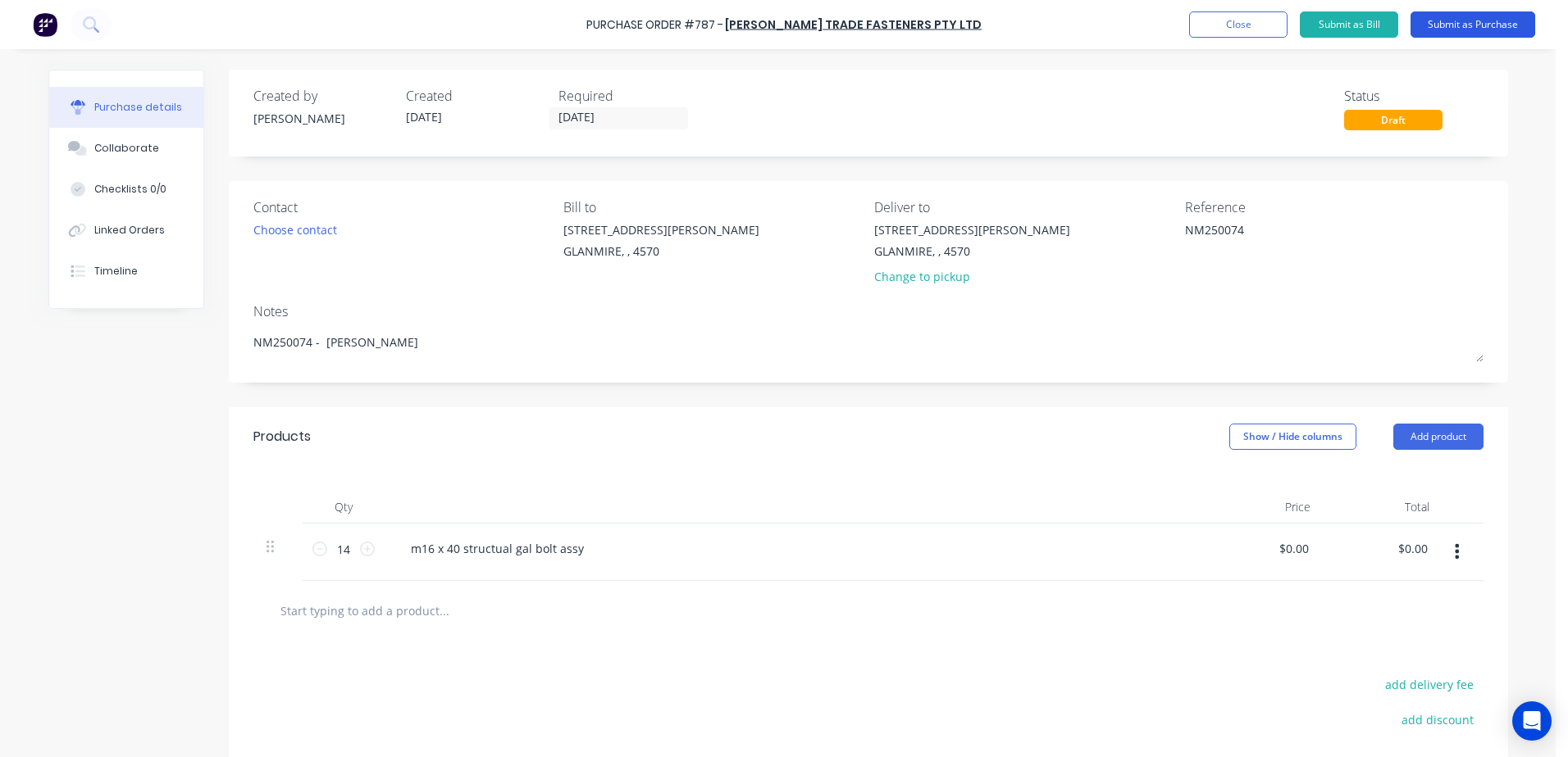
type textarea "NM250074 - [PERSON_NAME]"
type textarea "x"
type textarea "NM250074 - [PERSON_NAME]"
click at [1472, 28] on button "Submit as Purchase" at bounding box center [1473, 25] width 124 height 27
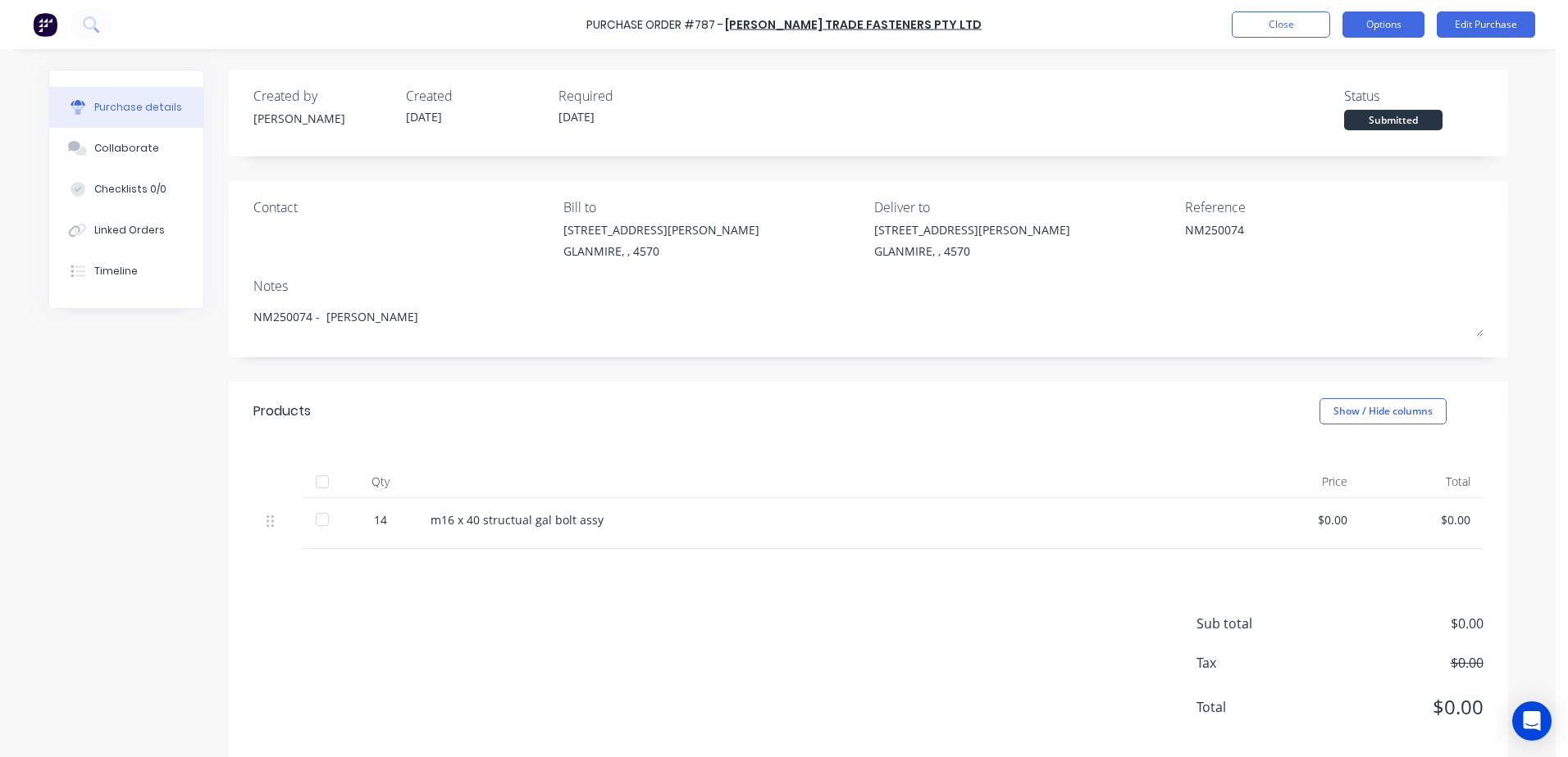
click at [1386, 26] on button "Options" at bounding box center [1384, 25] width 82 height 27
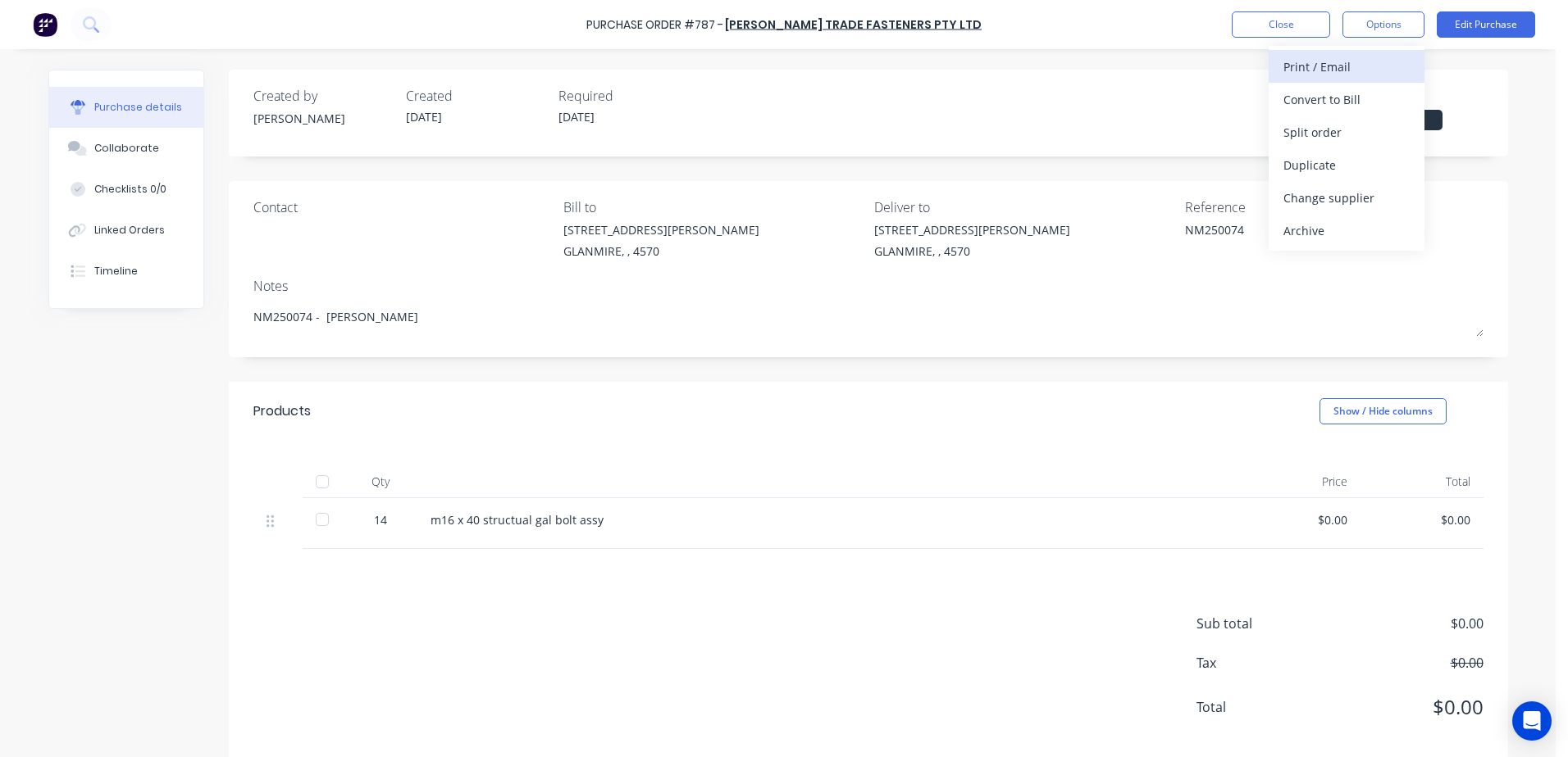
click at [1360, 67] on div "Print / Email" at bounding box center [1347, 66] width 126 height 24
click at [1333, 104] on div "With pricing" at bounding box center [1347, 99] width 126 height 24
type textarea "x"
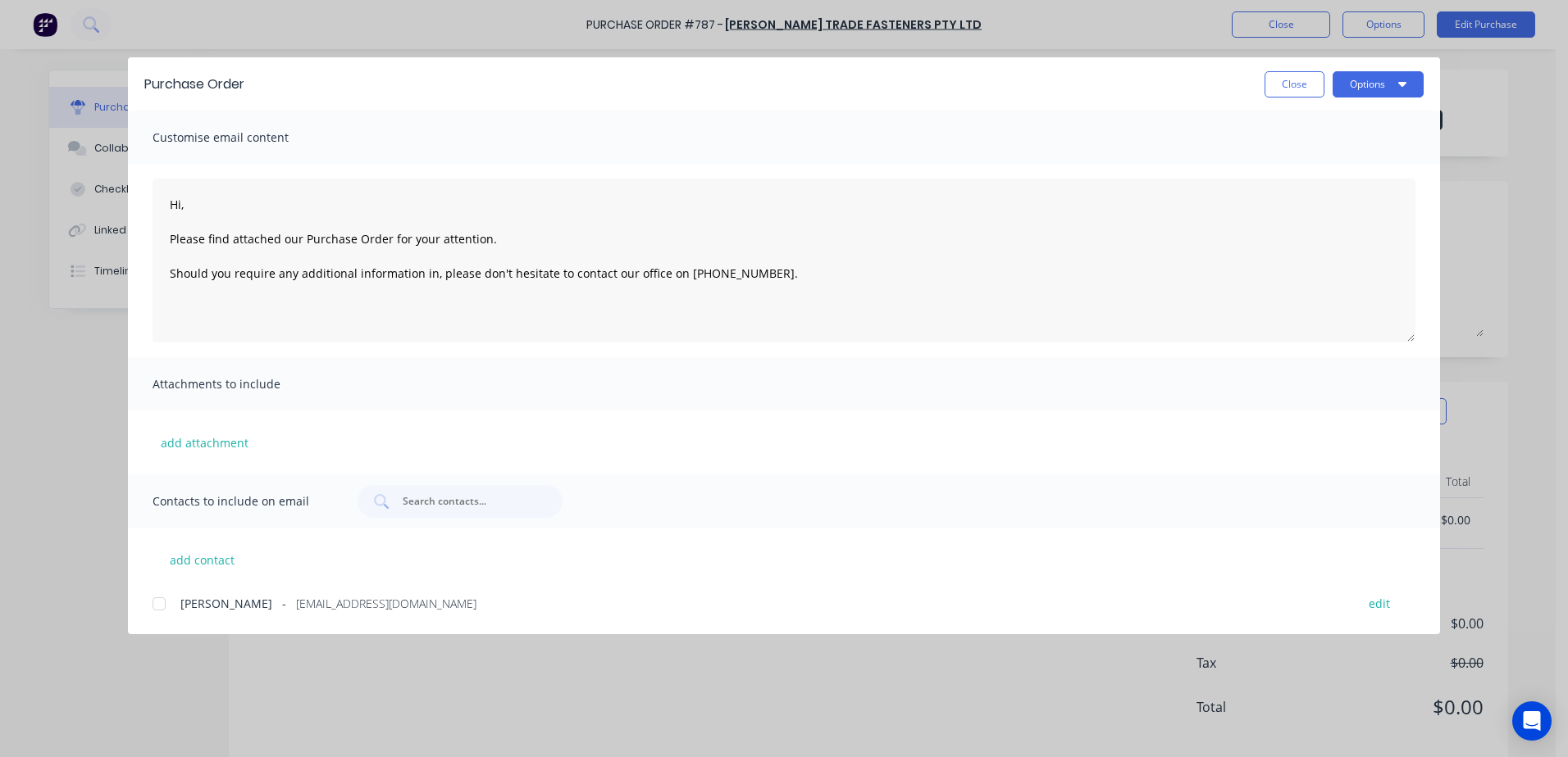
drag, startPoint x: 154, startPoint y: 613, endPoint x: 178, endPoint y: 642, distance: 37.6
click at [157, 611] on div at bounding box center [159, 604] width 33 height 33
type textarea "Hi, Please find attached our Purchase Order for your attention. Should you requ…"
click at [1366, 85] on button "Options" at bounding box center [1379, 85] width 91 height 27
click at [1345, 200] on div "Email" at bounding box center [1346, 191] width 126 height 24
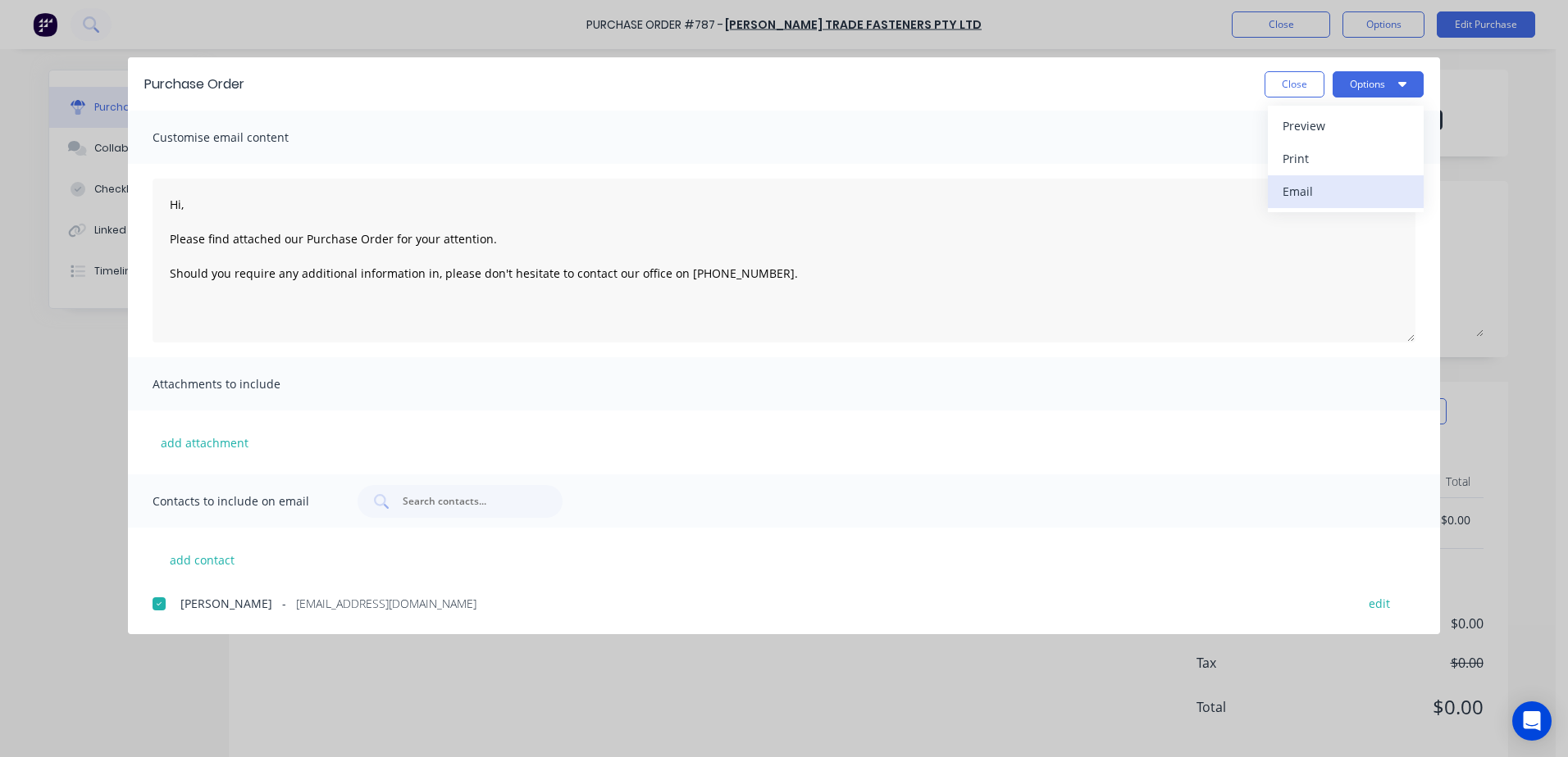
type textarea "x"
type textarea "Hi, Please find attached our Purchase Order for your attention. Should you requ…"
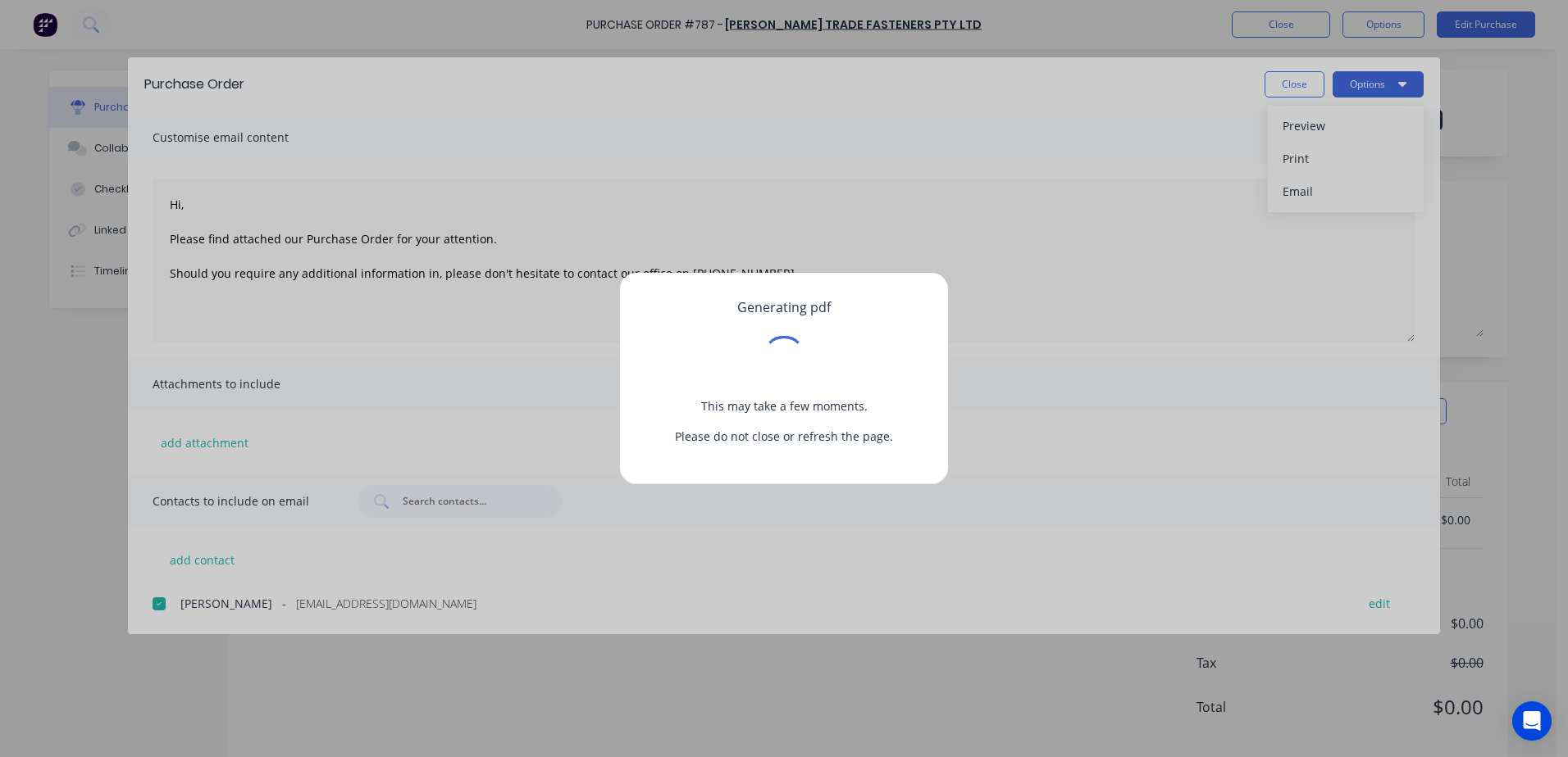
type textarea "x"
type textarea "Hi, Please find attached our Purchase Order for your attention. Should you requ…"
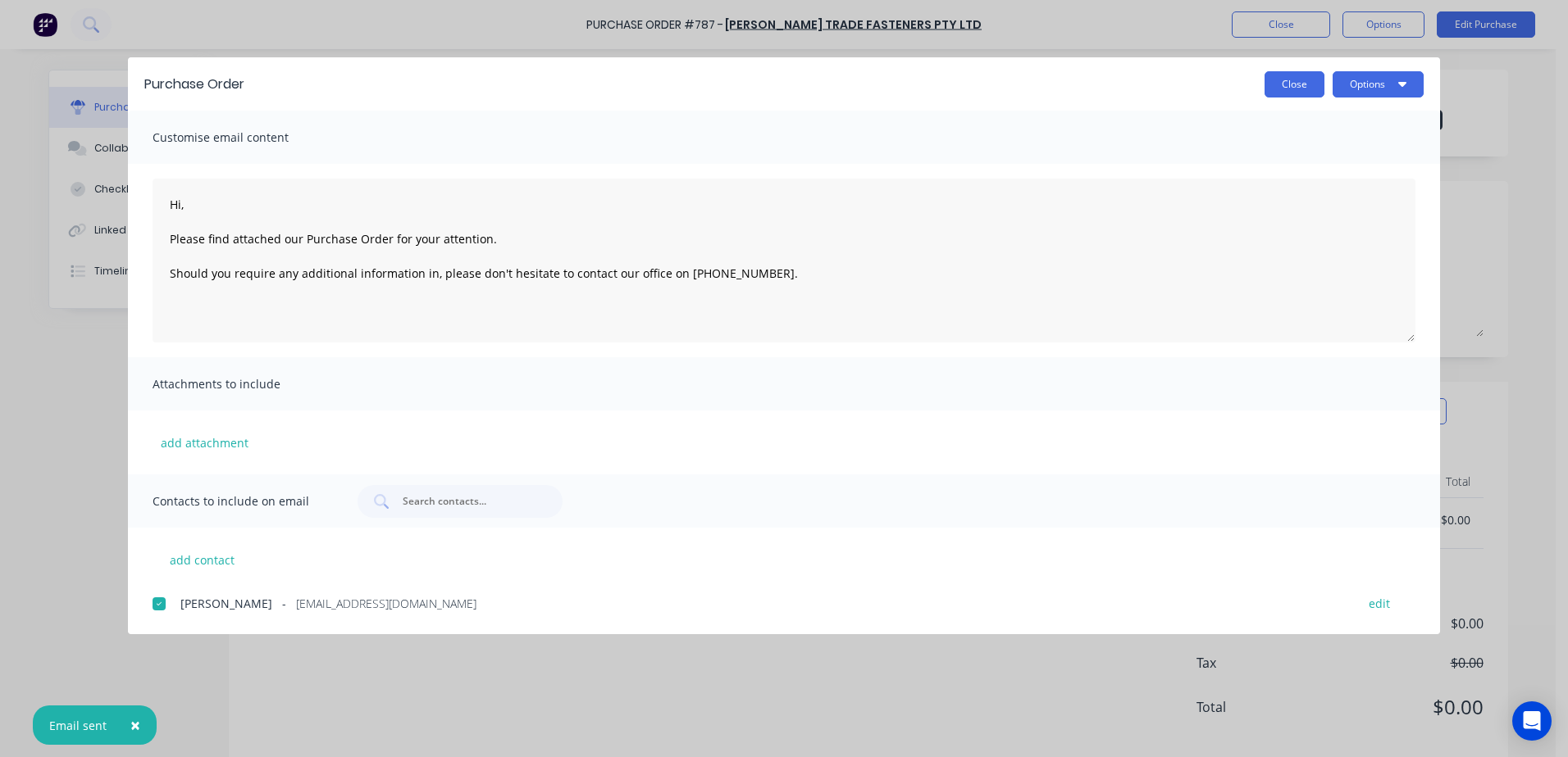
click at [1279, 83] on button "Close" at bounding box center [1294, 85] width 60 height 27
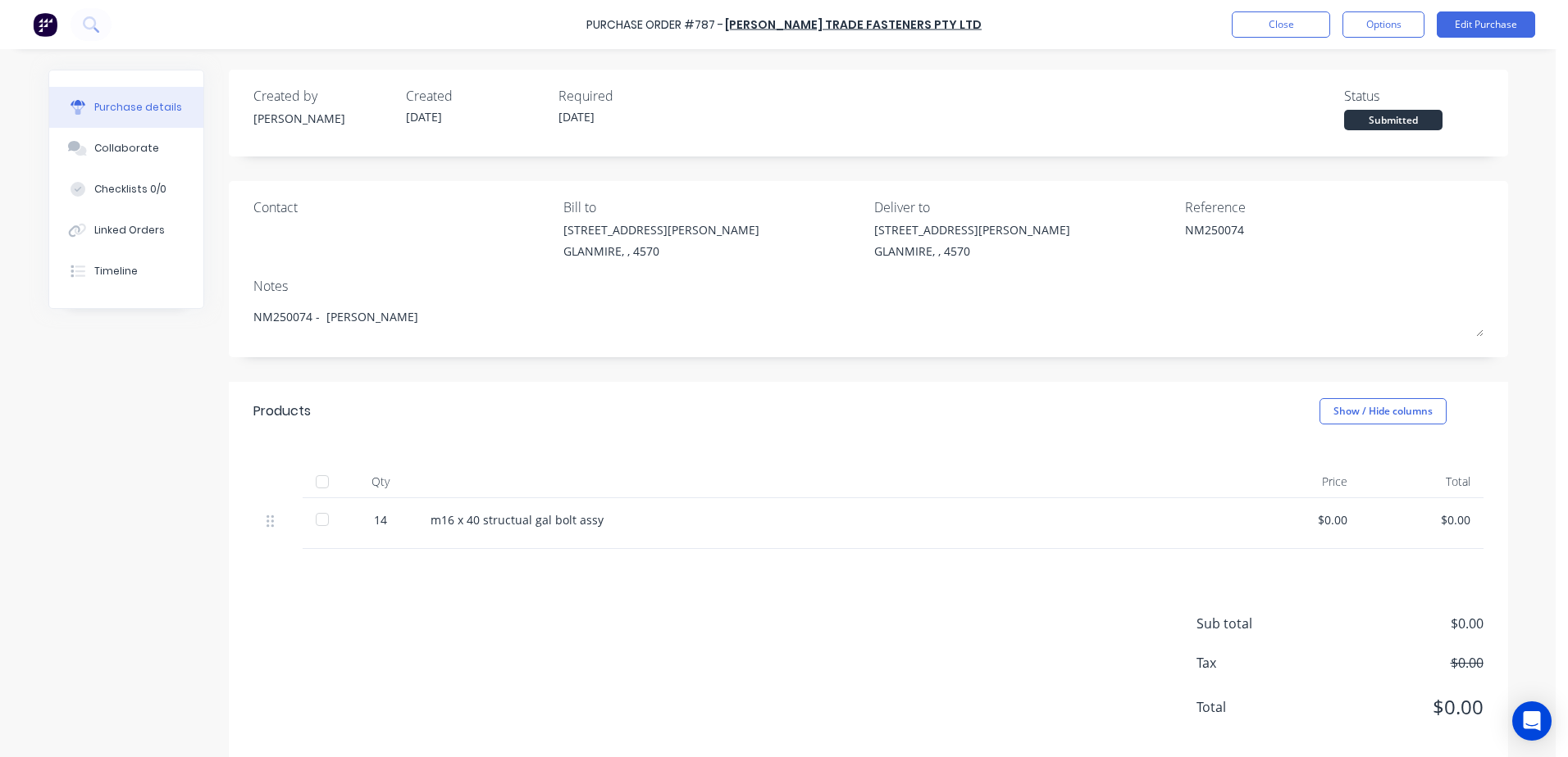
type textarea "x"
